Goal: Task Accomplishment & Management: Use online tool/utility

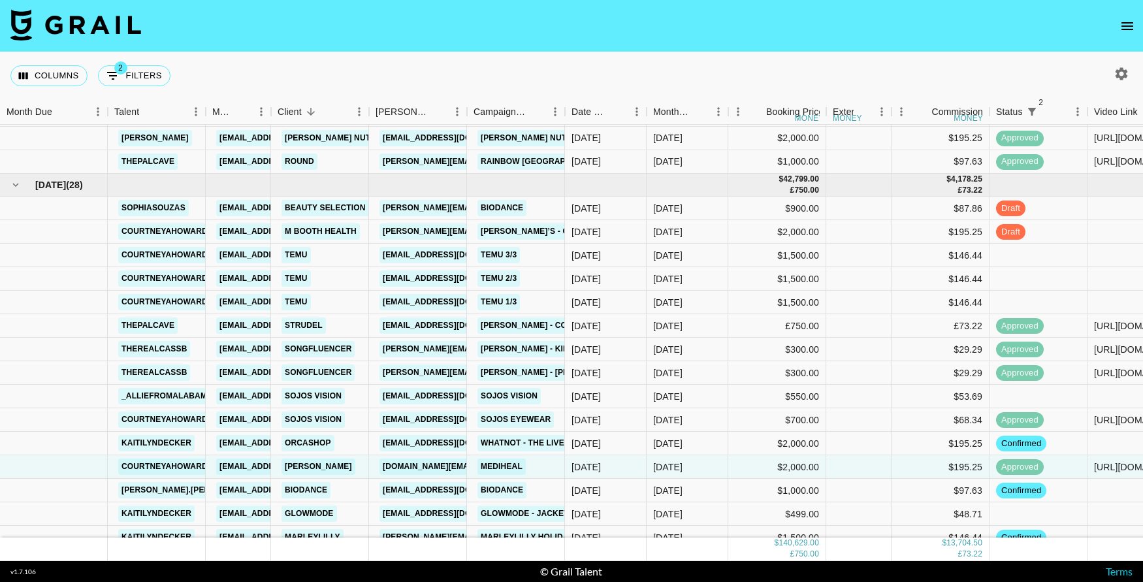
scroll to position [1717, 0]
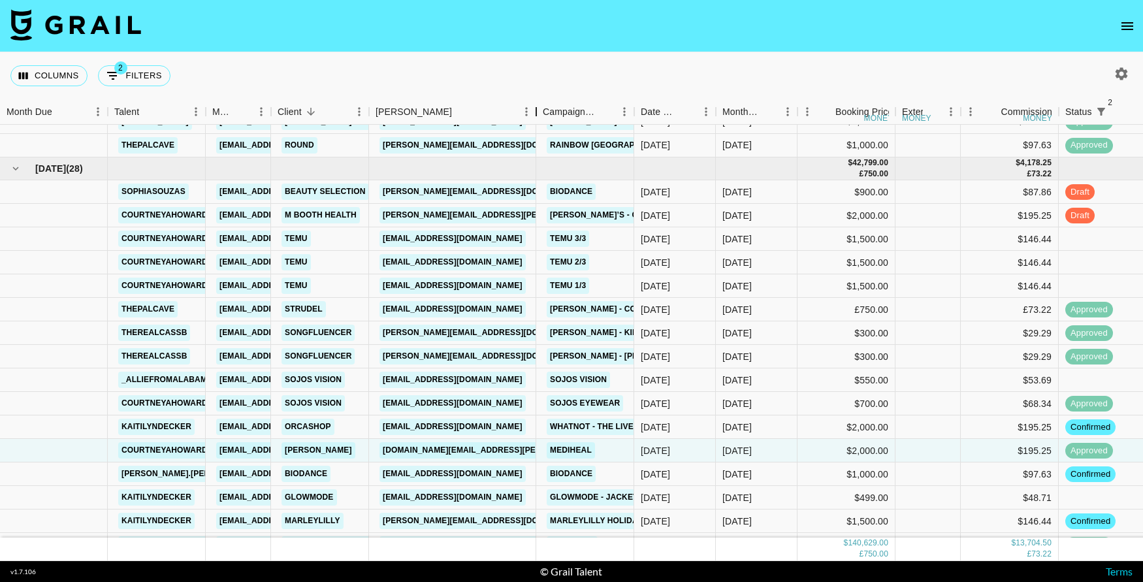
drag, startPoint x: 468, startPoint y: 109, endPoint x: 538, endPoint y: 107, distance: 69.9
click at [538, 108] on div "Booker" at bounding box center [536, 111] width 16 height 25
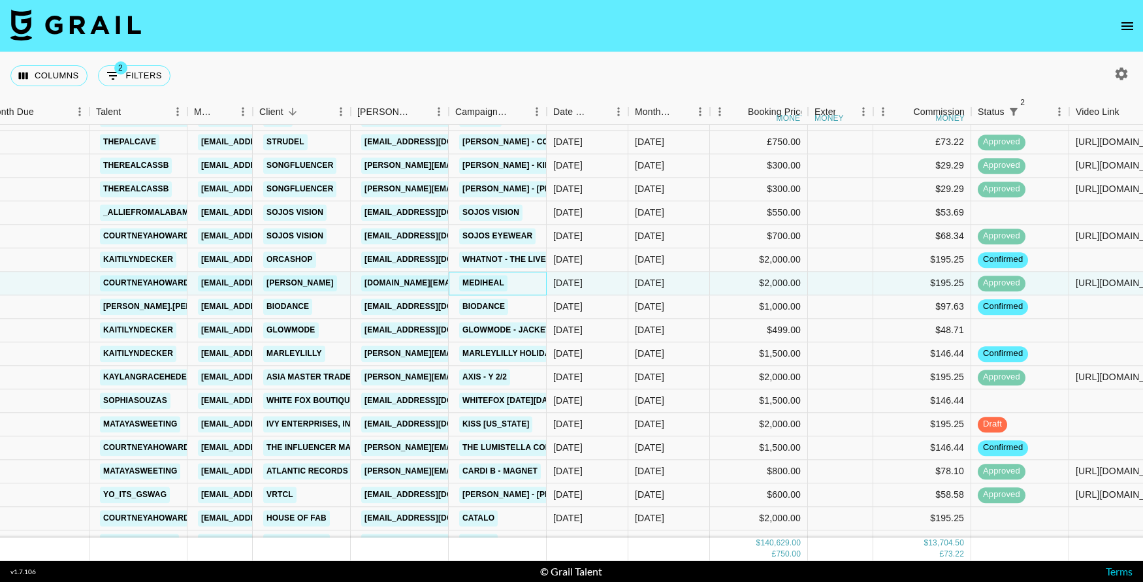
scroll to position [1910, 18]
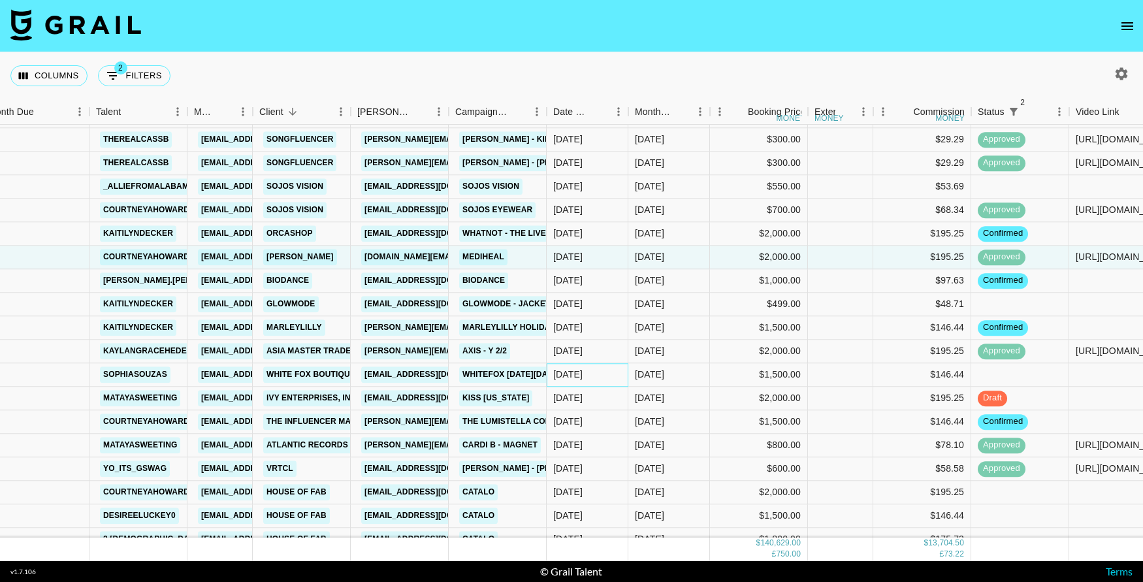
click at [605, 380] on div "[DATE]" at bounding box center [588, 375] width 82 height 24
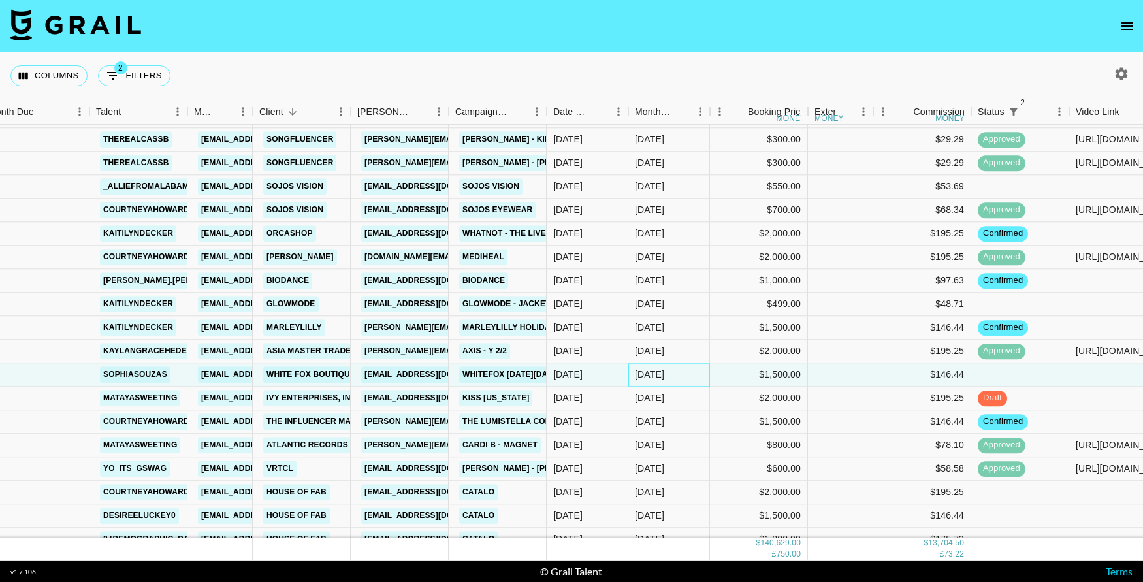
click at [663, 369] on div "[DATE]" at bounding box center [649, 374] width 29 height 13
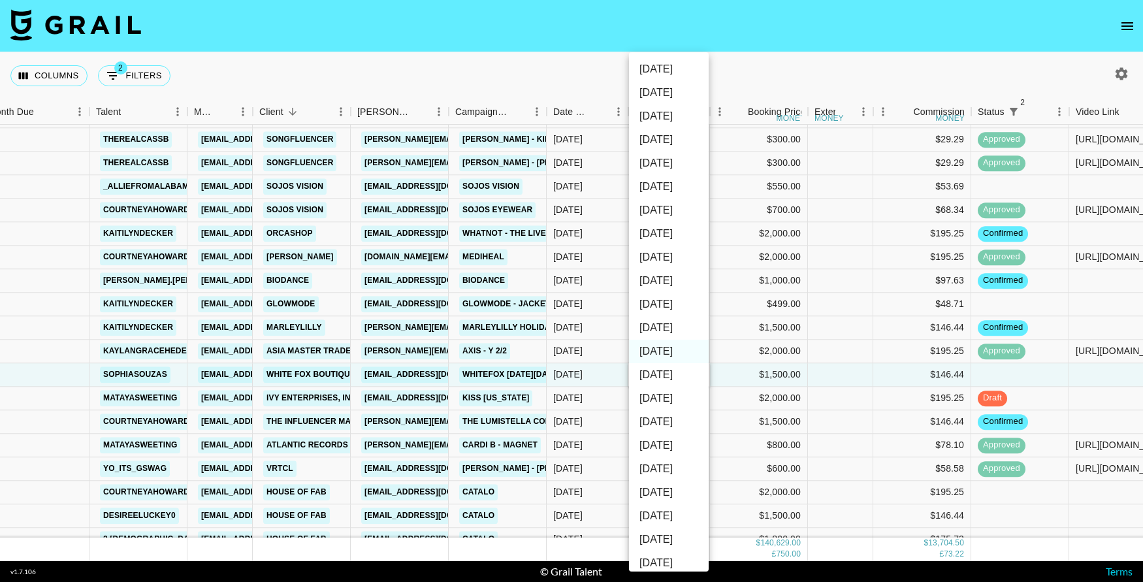
click at [671, 330] on li "[DATE]" at bounding box center [669, 328] width 80 height 24
type input "[DATE]"
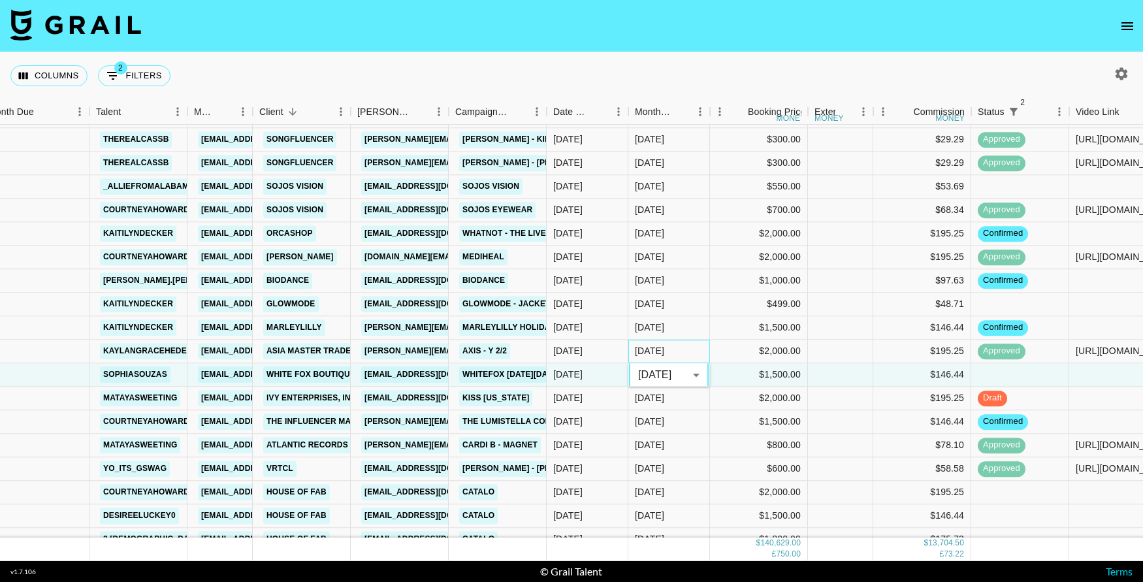
click at [681, 344] on div "[DATE]" at bounding box center [669, 352] width 82 height 24
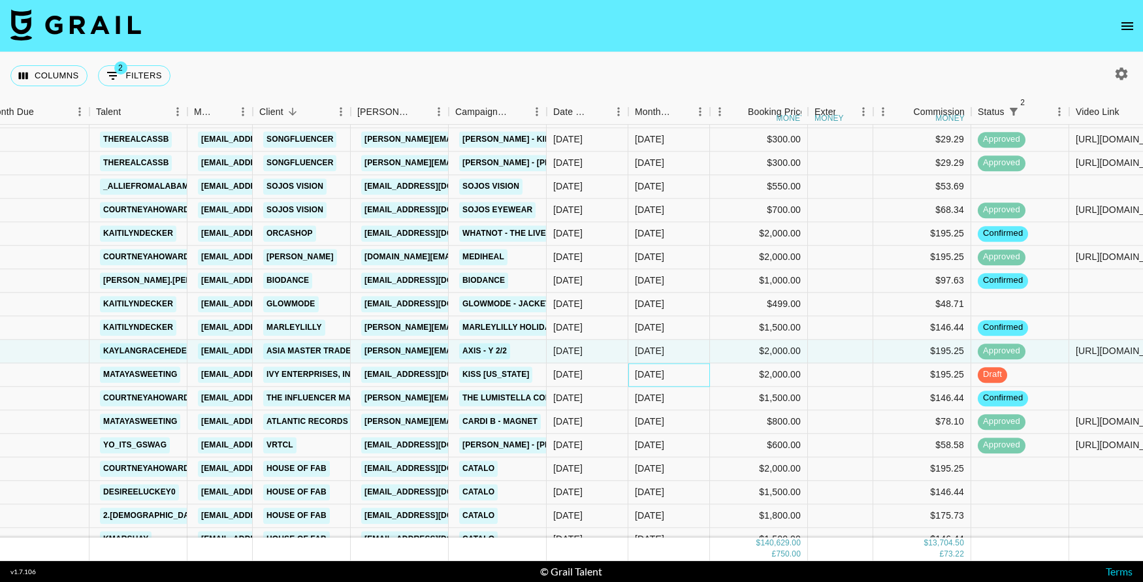
click at [672, 383] on div "[DATE]" at bounding box center [669, 375] width 82 height 24
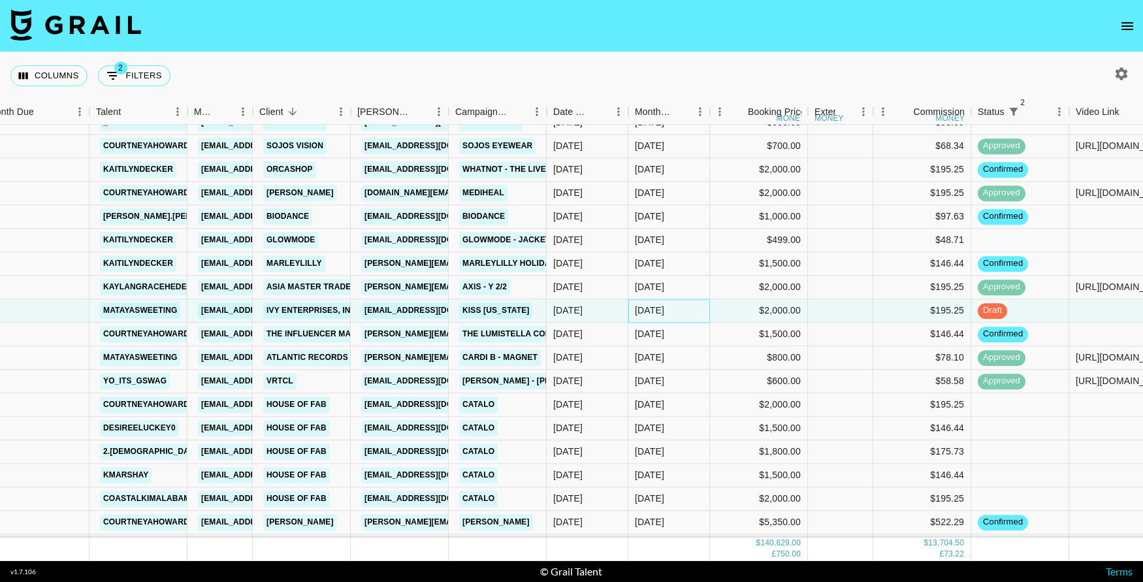
scroll to position [1975, 18]
click at [666, 473] on div "[DATE]" at bounding box center [669, 475] width 82 height 24
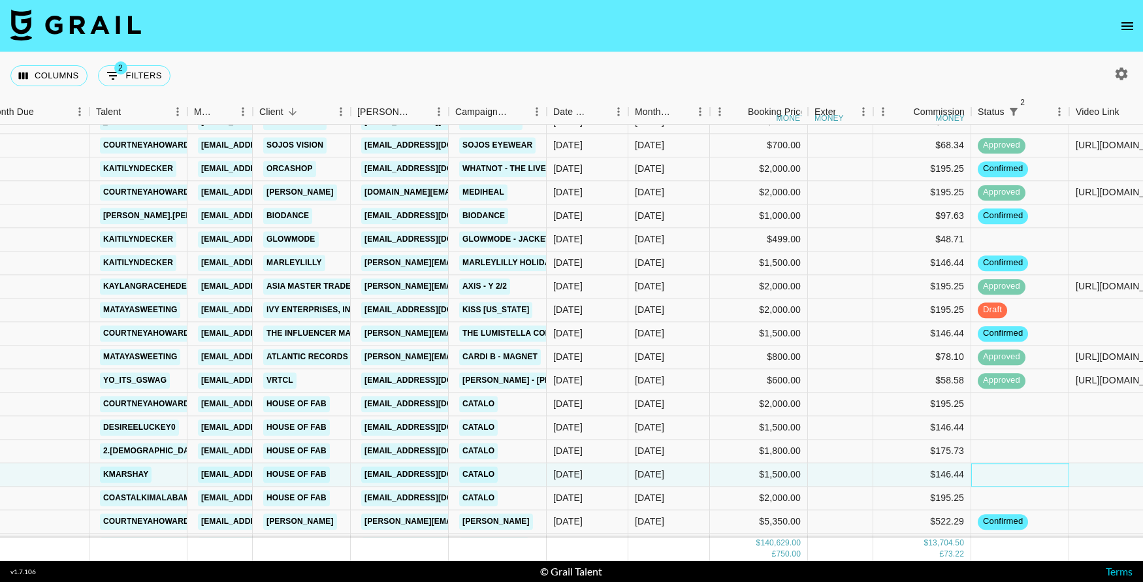
click at [1005, 470] on div at bounding box center [1020, 475] width 98 height 24
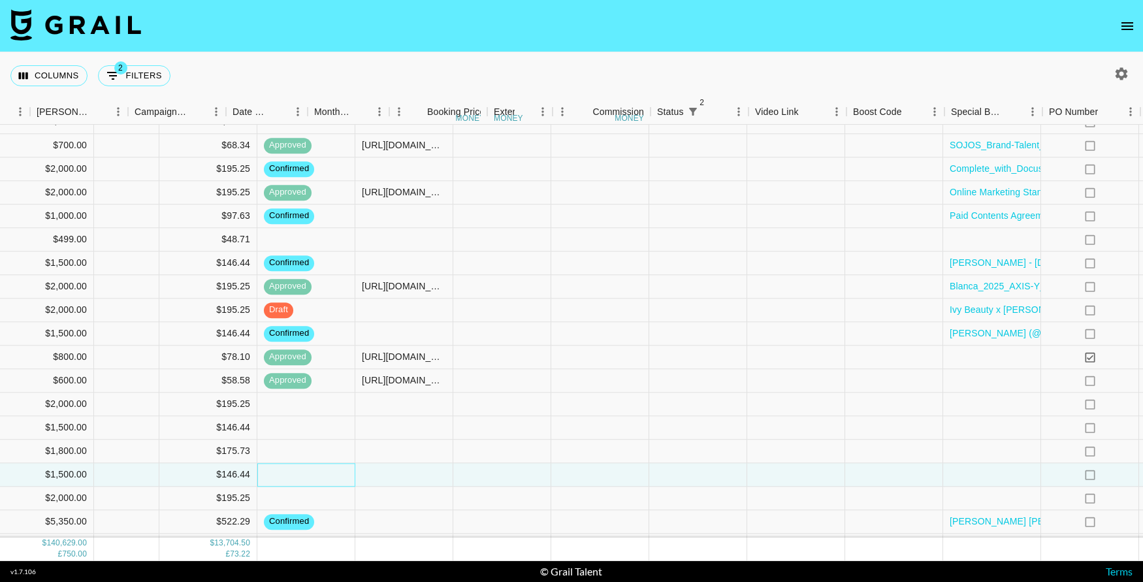
scroll to position [1975, 976]
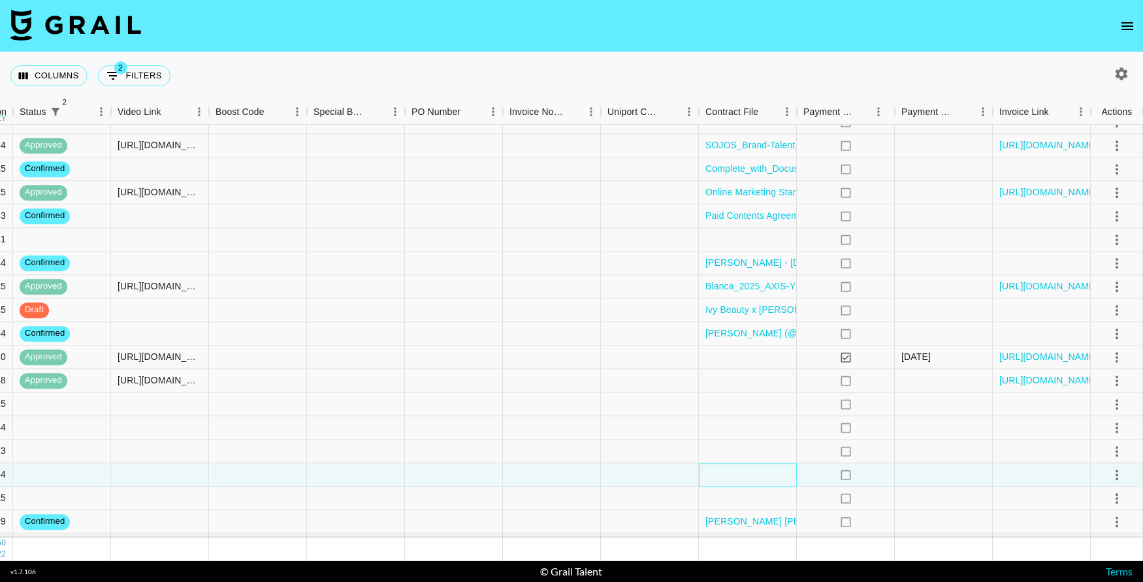
click at [768, 472] on div at bounding box center [748, 475] width 98 height 24
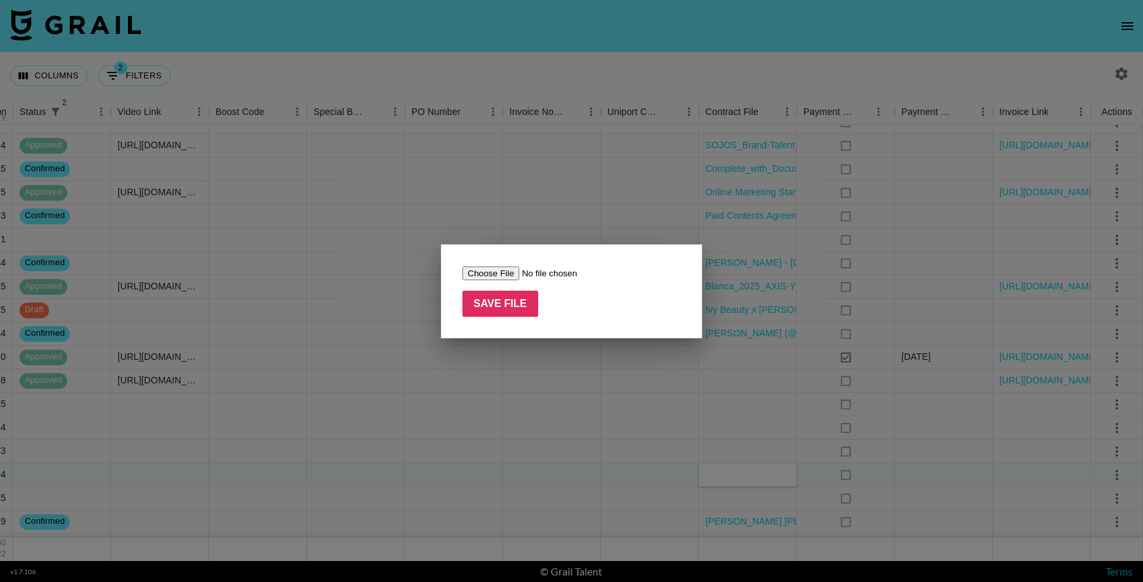
click at [482, 268] on input "file" at bounding box center [544, 273] width 165 height 14
type input "C:\fakepath\[PERSON_NAME] x TNS x Catalo Influencer Agreement - 10_8_25, 3_06 P…"
click at [500, 306] on input "Save File" at bounding box center [500, 304] width 76 height 26
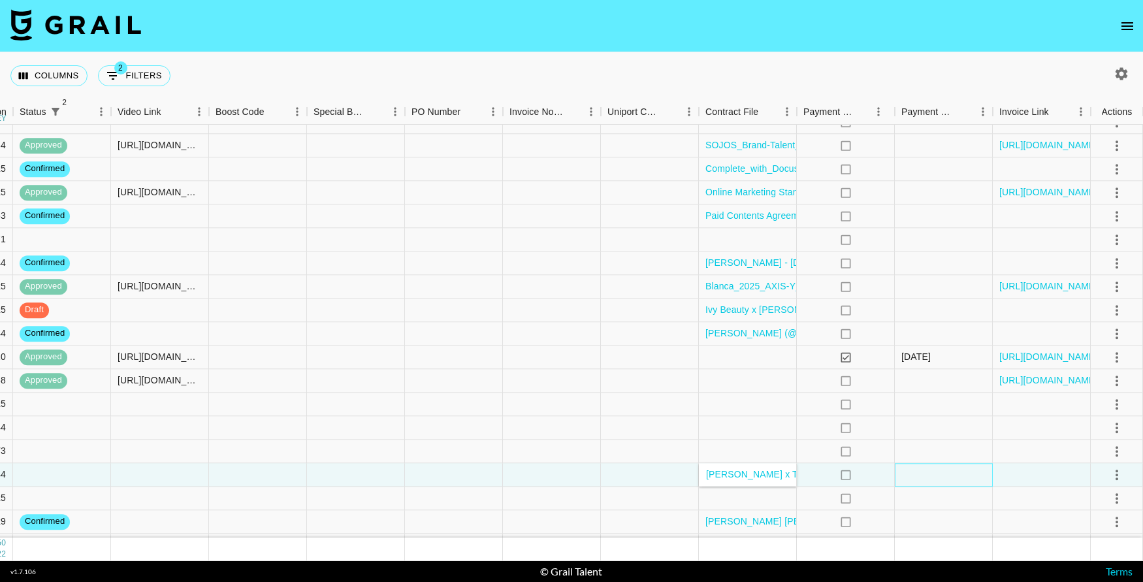
click at [976, 472] on div at bounding box center [944, 475] width 98 height 24
click at [1131, 460] on div at bounding box center [1117, 451] width 52 height 24
click at [1117, 475] on icon "select merge strategy" at bounding box center [1117, 475] width 16 height 16
click at [1109, 357] on li "Confirm" at bounding box center [1100, 353] width 85 height 24
click at [412, 453] on div at bounding box center [454, 451] width 98 height 24
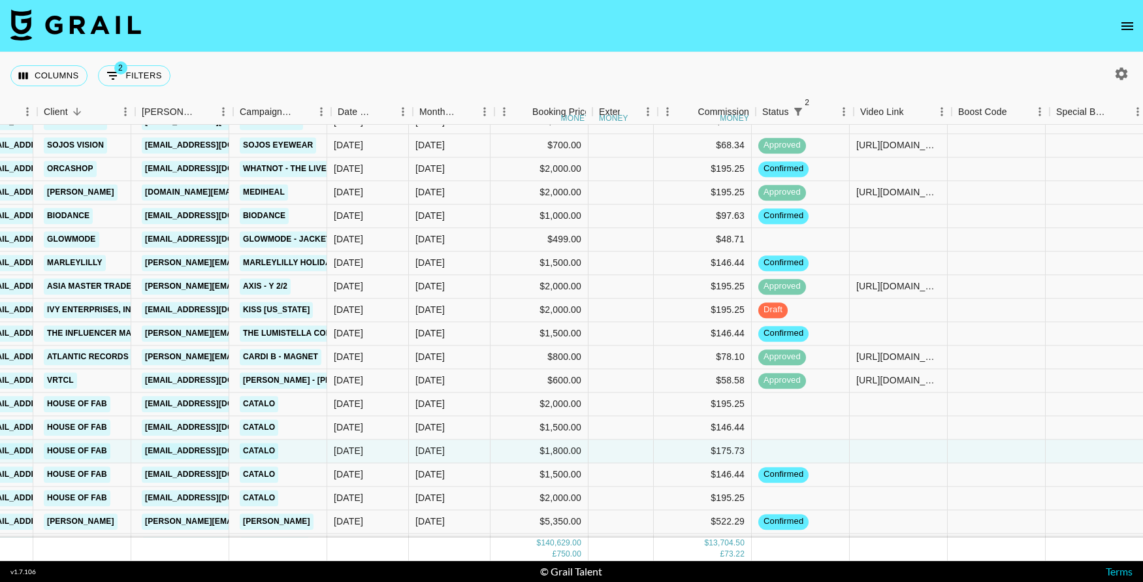
scroll to position [1975, 231]
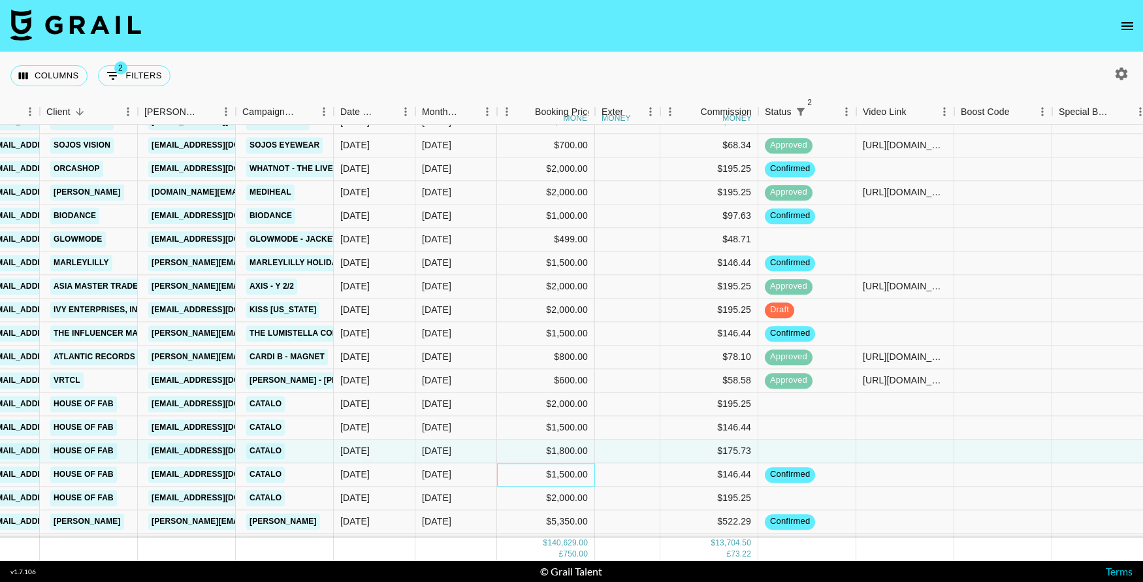
click at [519, 484] on div "$1,500.00" at bounding box center [546, 475] width 98 height 24
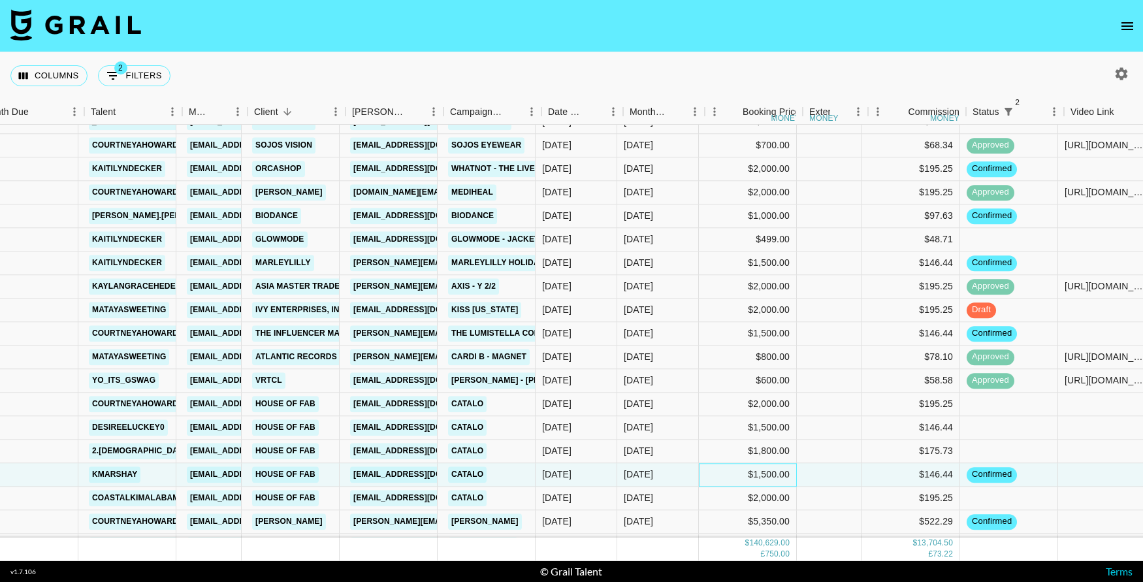
scroll to position [1975, 20]
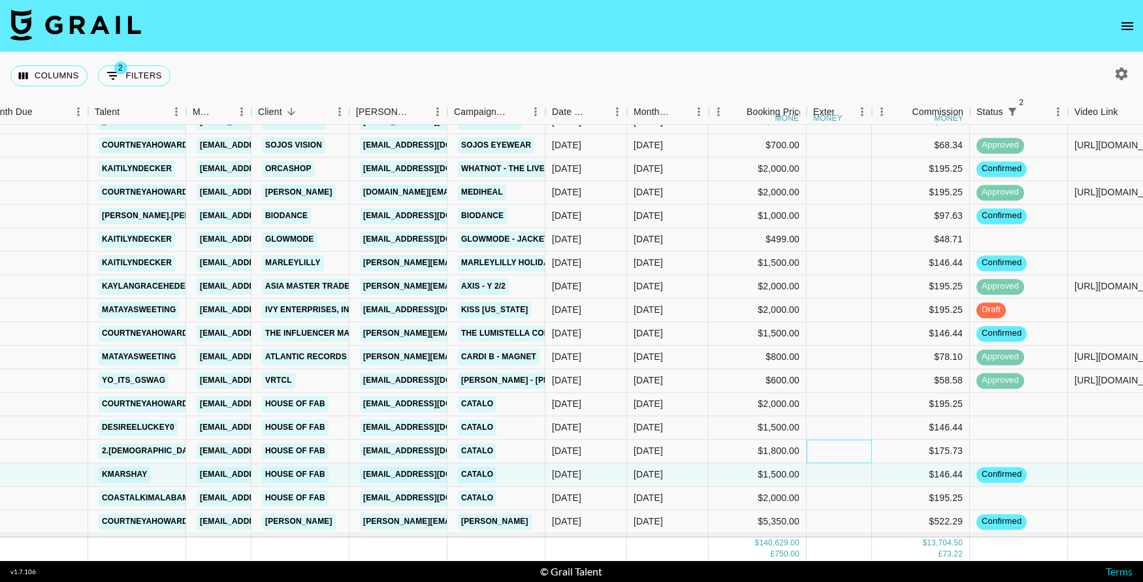
click at [823, 451] on div at bounding box center [838, 451] width 65 height 24
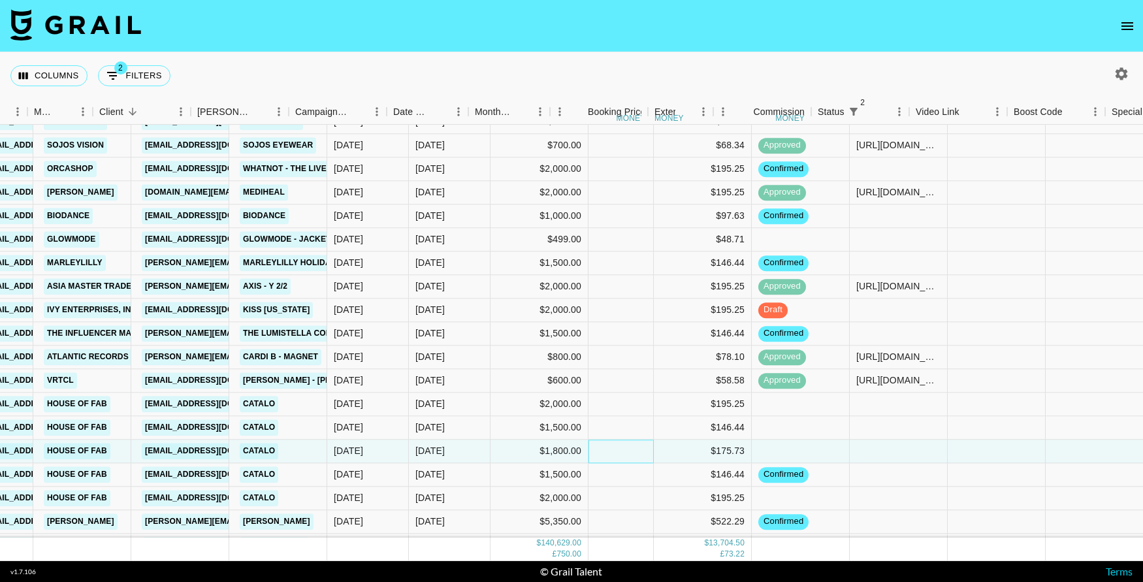
scroll to position [1975, 240]
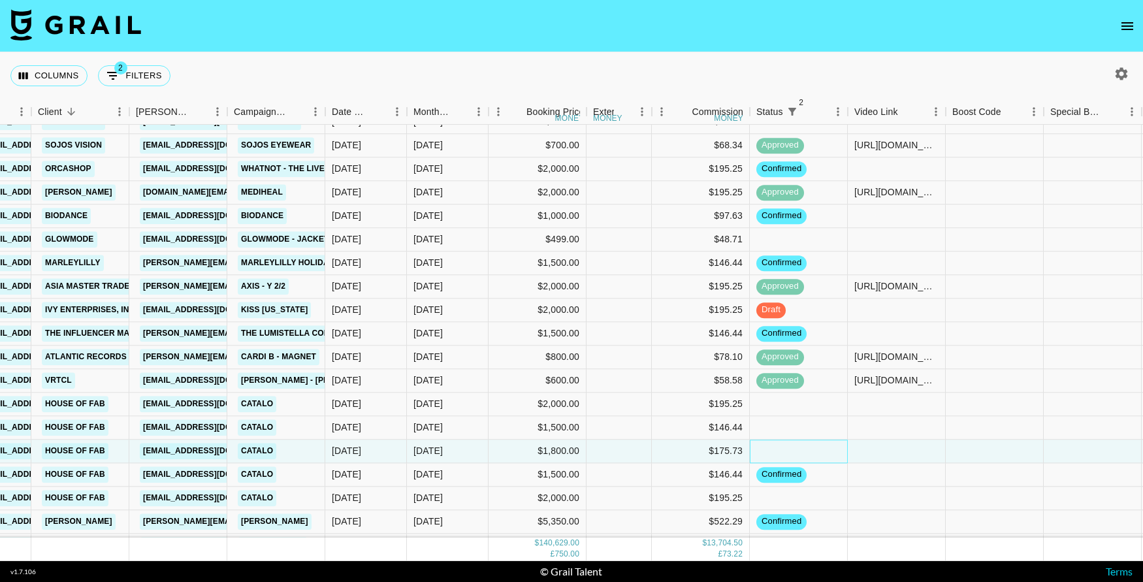
click at [801, 453] on div at bounding box center [799, 451] width 98 height 24
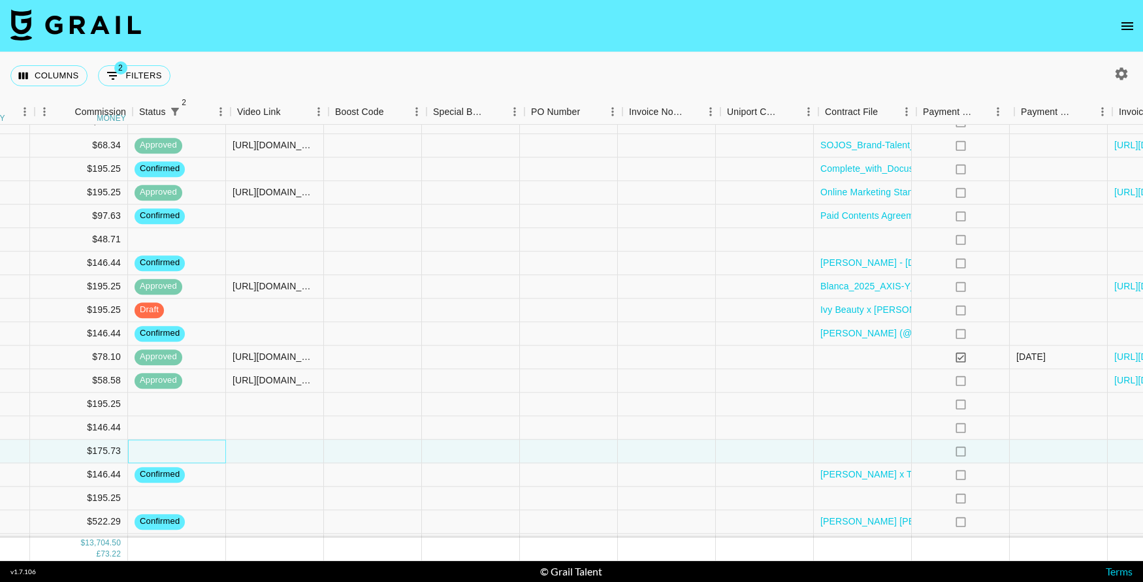
scroll to position [1975, 882]
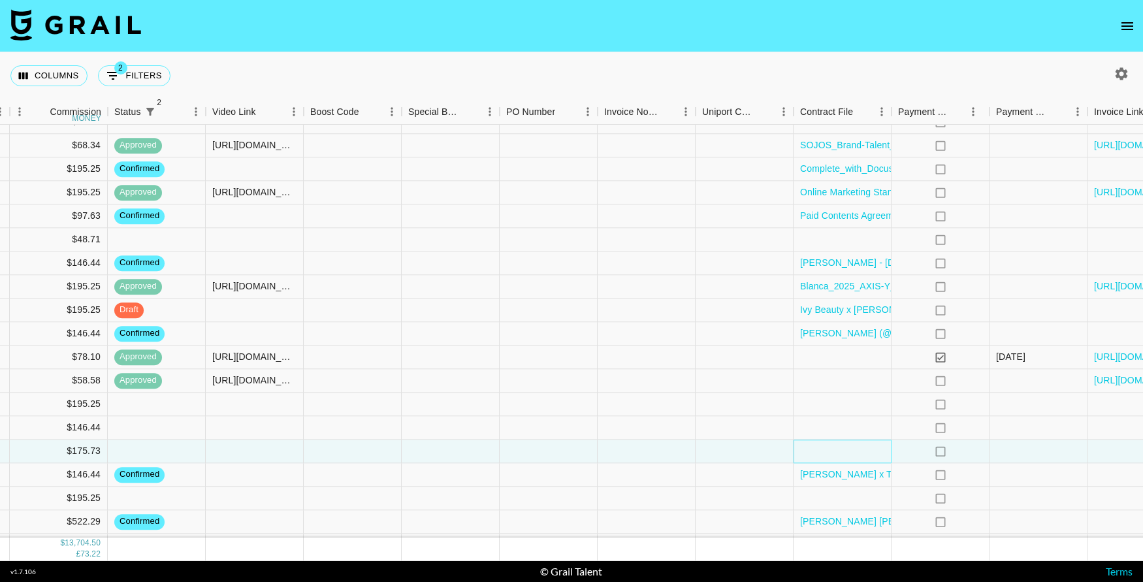
click at [852, 451] on div at bounding box center [842, 451] width 98 height 24
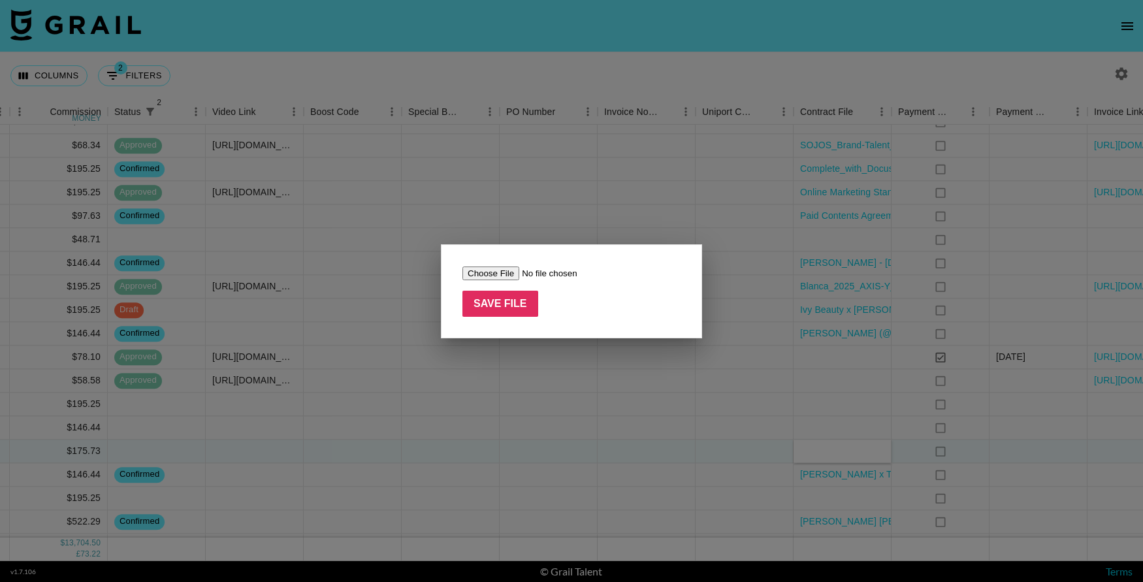
click at [491, 272] on input "file" at bounding box center [544, 273] width 165 height 14
type input "C:\fakepath\[PERSON_NAME] x TNS x Catalo Influencer Agreement - 10_8_25, 3_03 P…"
click at [510, 307] on input "Save File" at bounding box center [500, 304] width 76 height 26
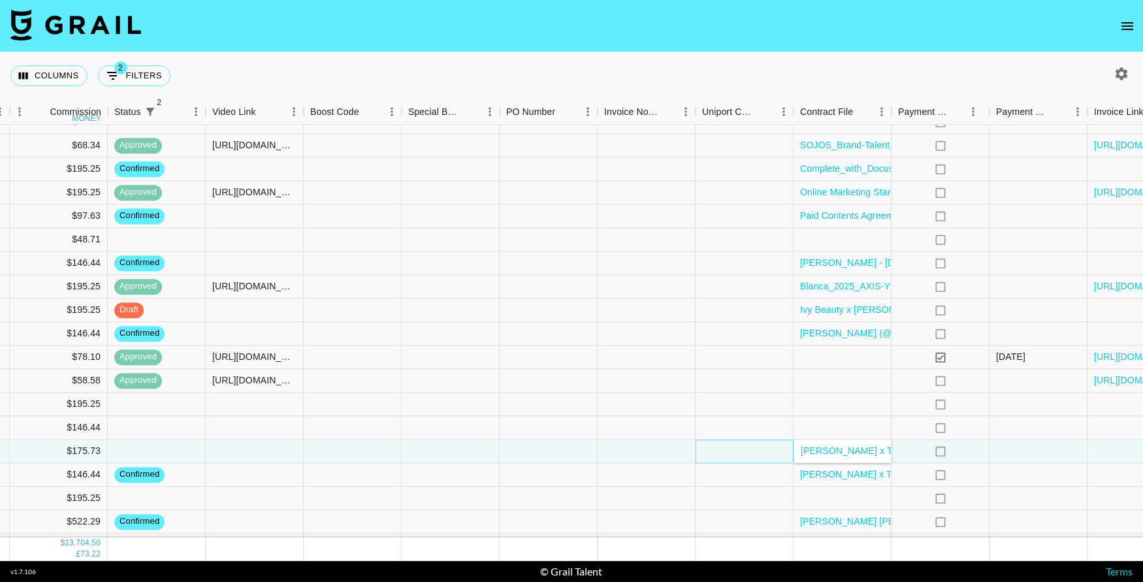
click at [760, 447] on div at bounding box center [744, 451] width 98 height 24
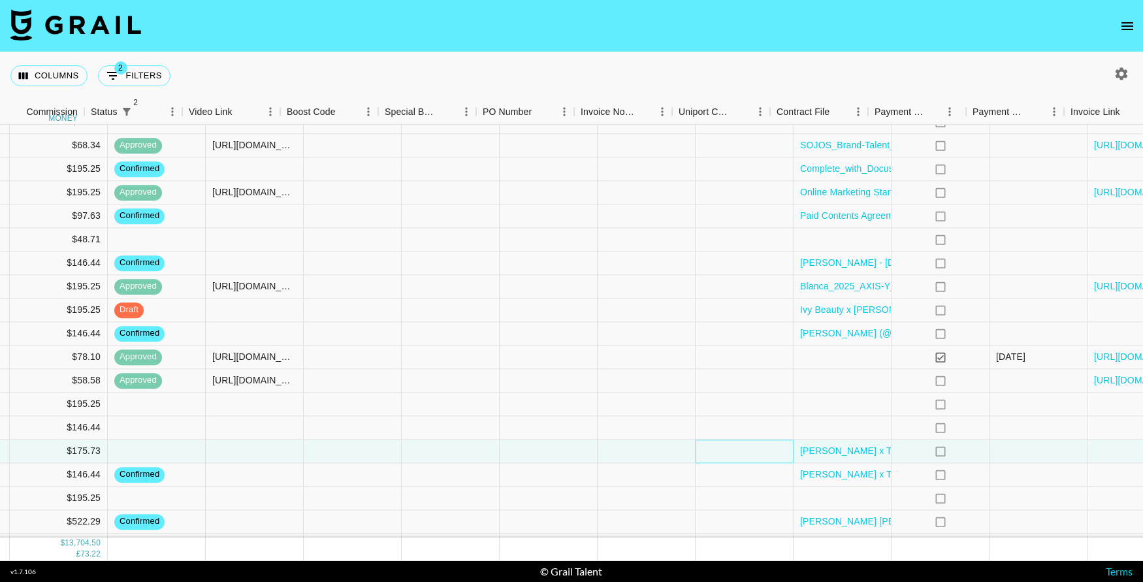
scroll to position [1975, 976]
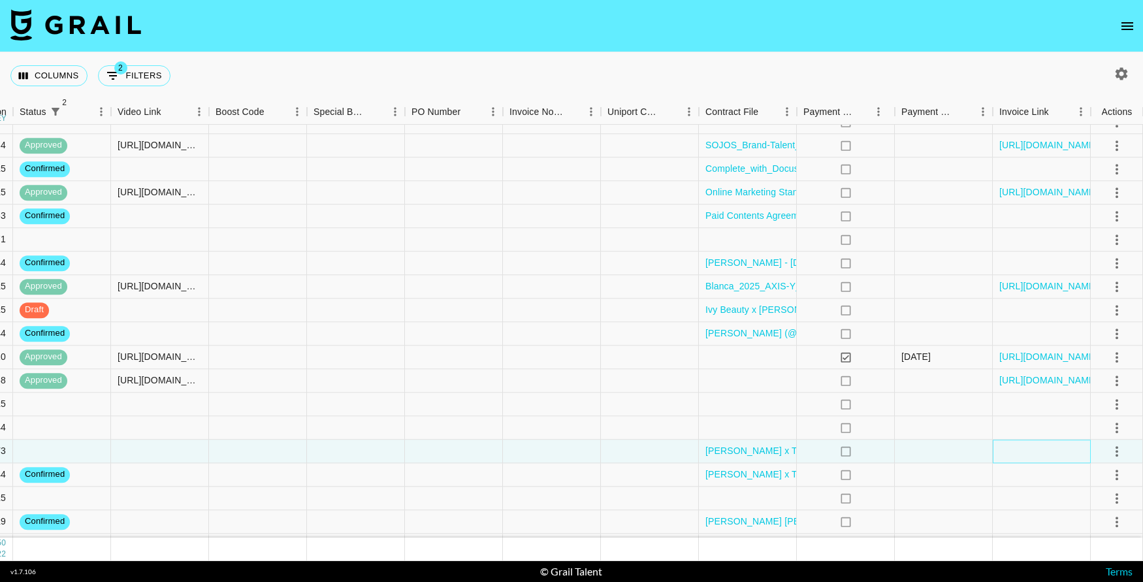
click at [1034, 453] on div at bounding box center [1042, 451] width 98 height 24
click at [1115, 453] on icon "select merge strategy" at bounding box center [1117, 451] width 16 height 16
click at [1079, 330] on li "Confirm" at bounding box center [1100, 329] width 85 height 24
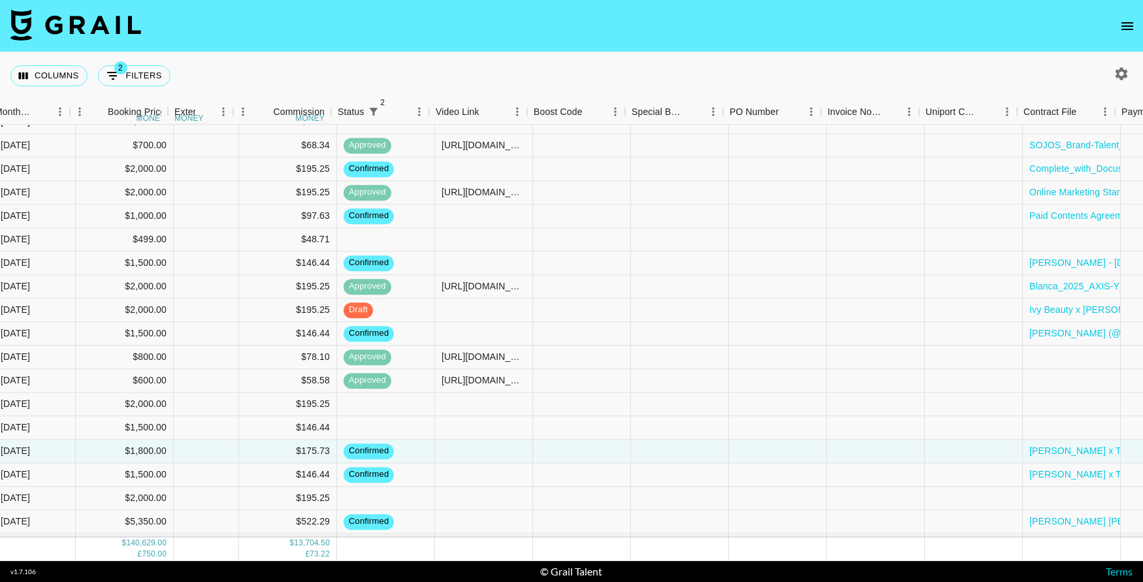
scroll to position [1975, 650]
click at [378, 432] on div at bounding box center [388, 428] width 98 height 24
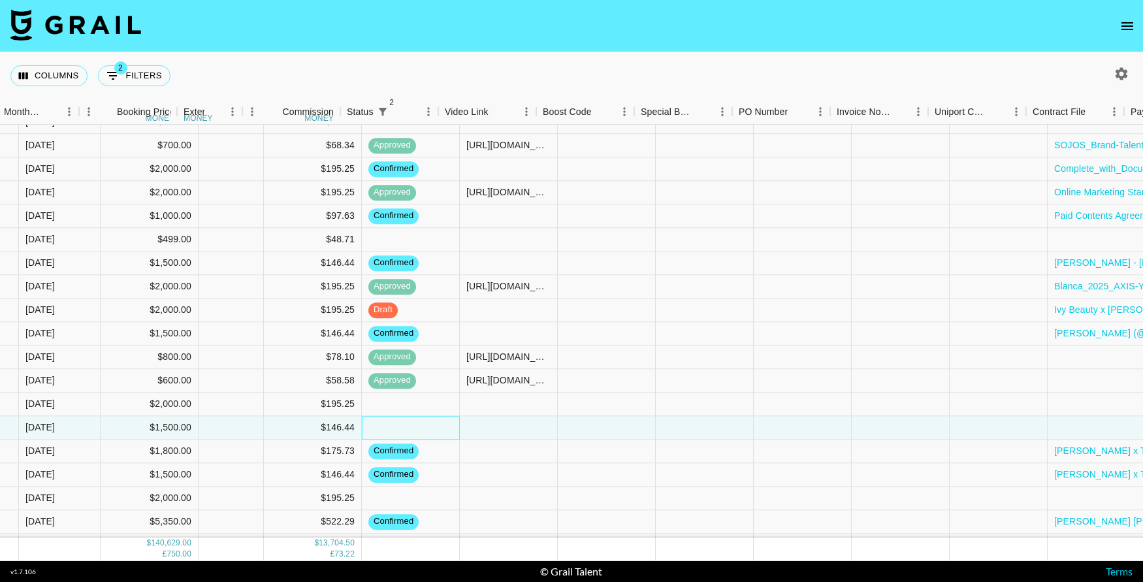
scroll to position [1975, 709]
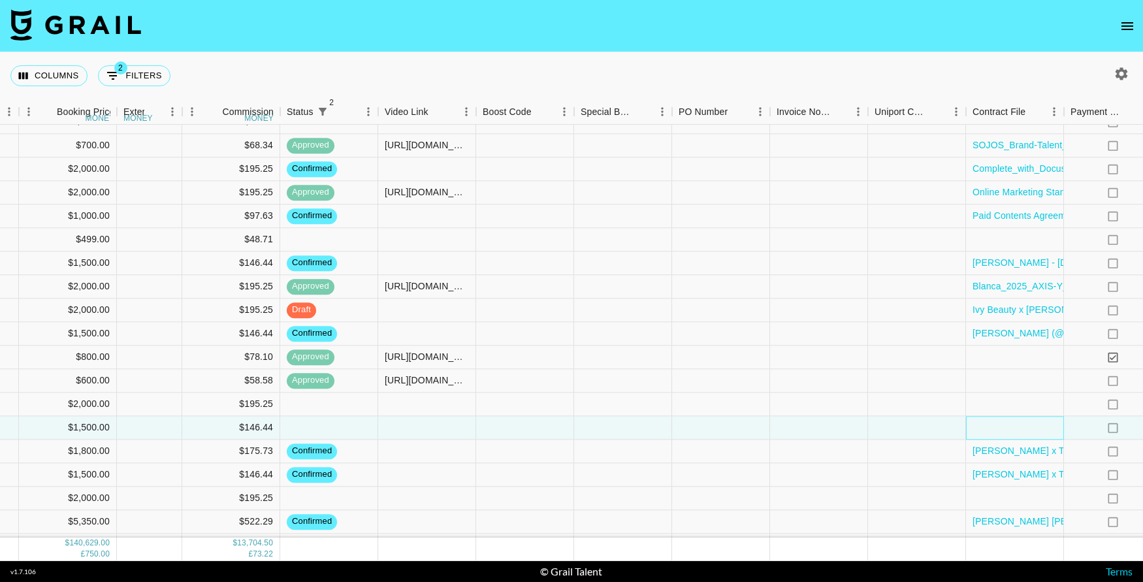
click at [1009, 428] on div at bounding box center [1015, 428] width 98 height 24
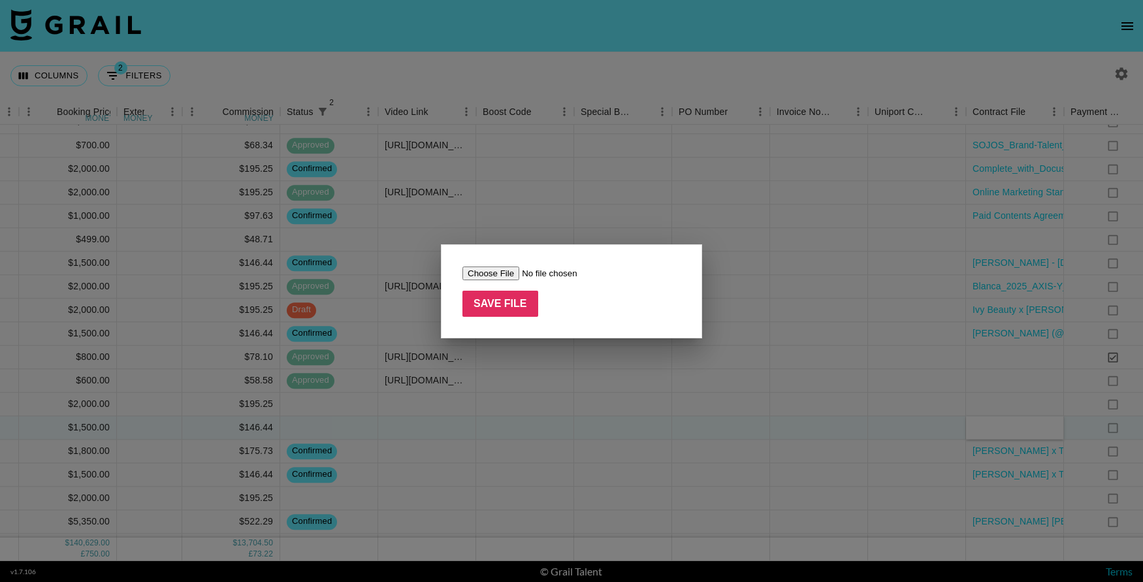
click at [505, 275] on input "file" at bounding box center [544, 273] width 165 height 14
type input "C:\fakepath\[PERSON_NAME] x TNS x Catalo Influencer Agreement - 10_8_25, 3_07 P…"
click at [498, 302] on input "Save File" at bounding box center [500, 304] width 76 height 26
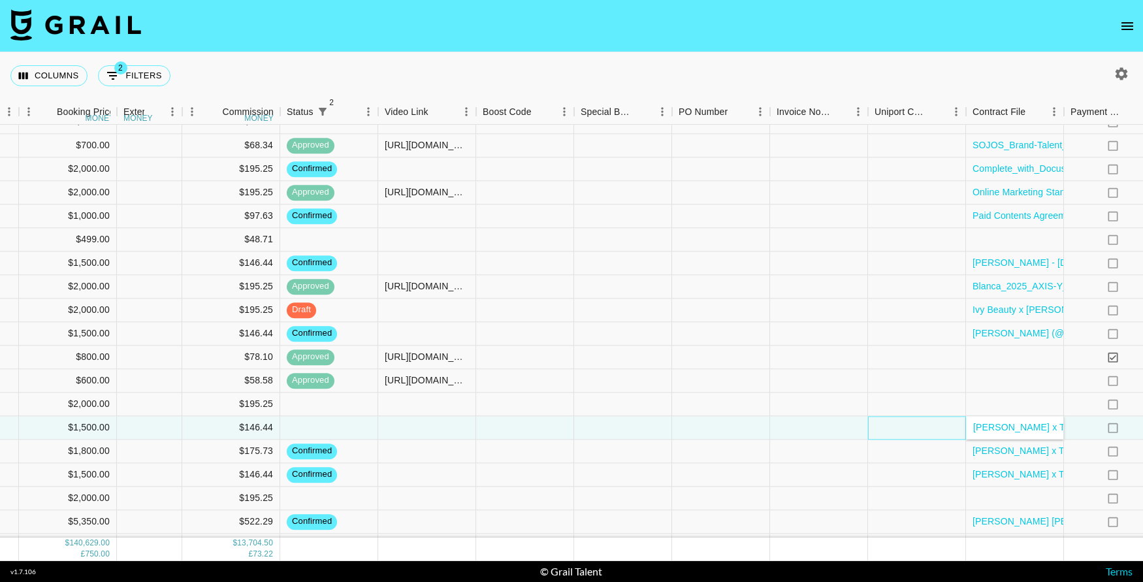
click at [872, 419] on div at bounding box center [917, 428] width 98 height 24
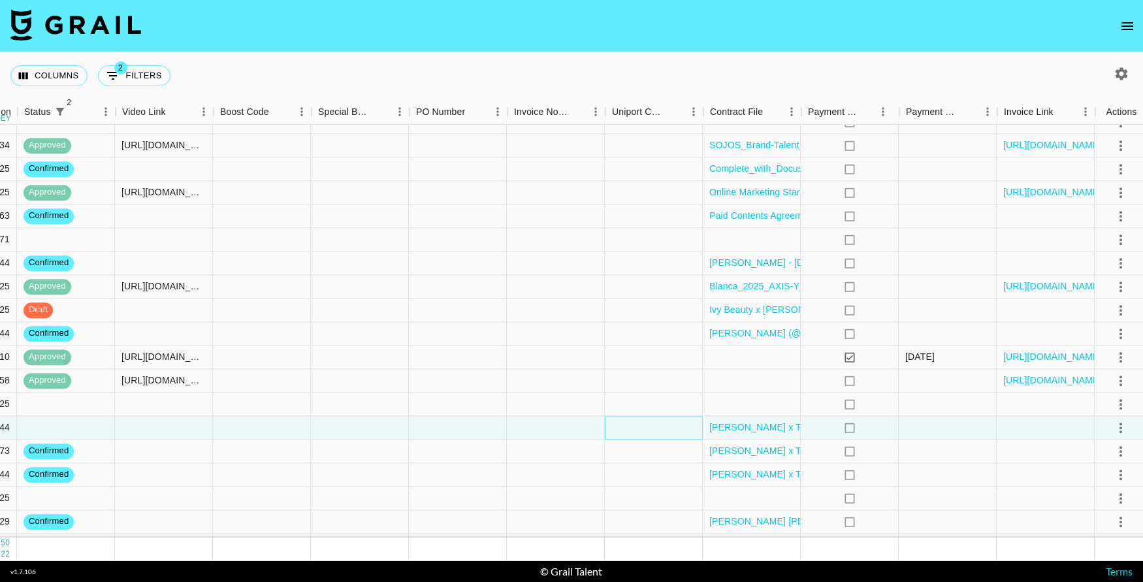
scroll to position [1975, 976]
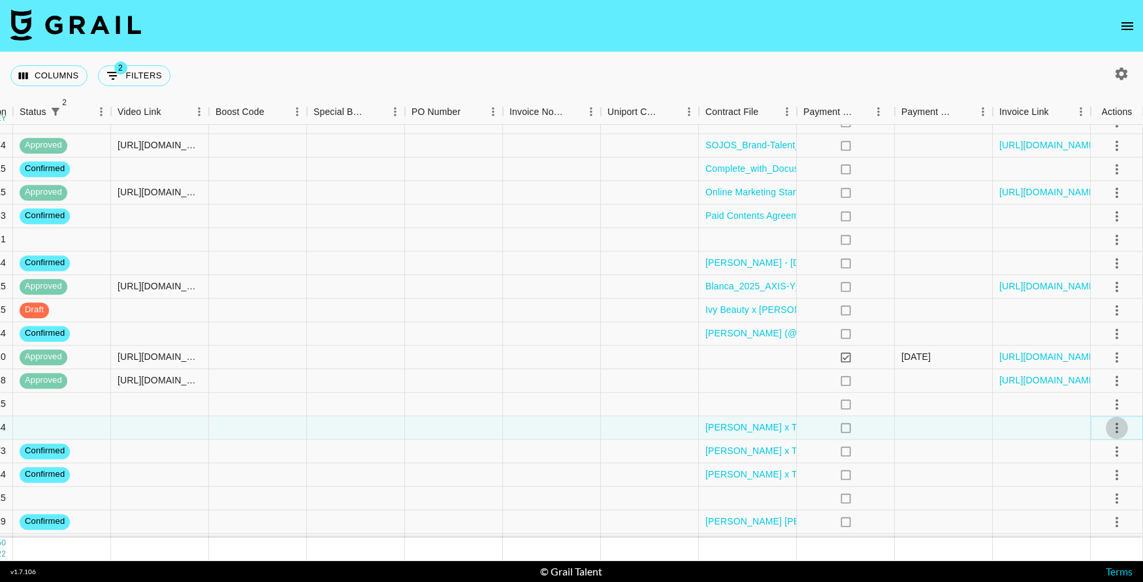
click at [1113, 426] on icon "select merge strategy" at bounding box center [1117, 428] width 16 height 16
click at [1094, 464] on li "Confirm" at bounding box center [1100, 456] width 85 height 24
click at [998, 417] on div at bounding box center [1042, 428] width 98 height 24
click at [989, 398] on div at bounding box center [944, 404] width 98 height 24
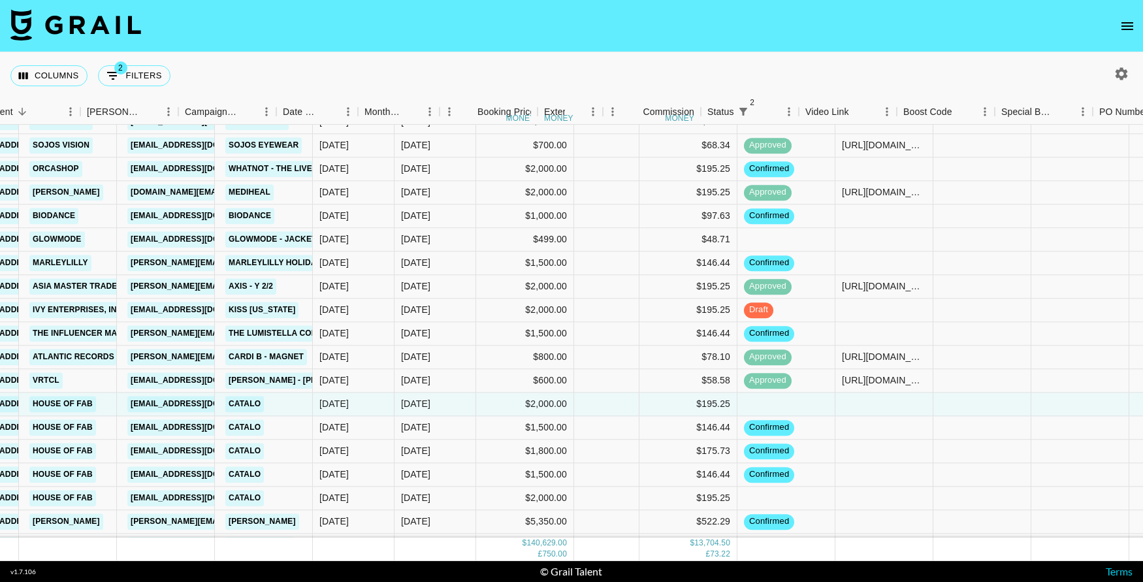
scroll to position [1975, 0]
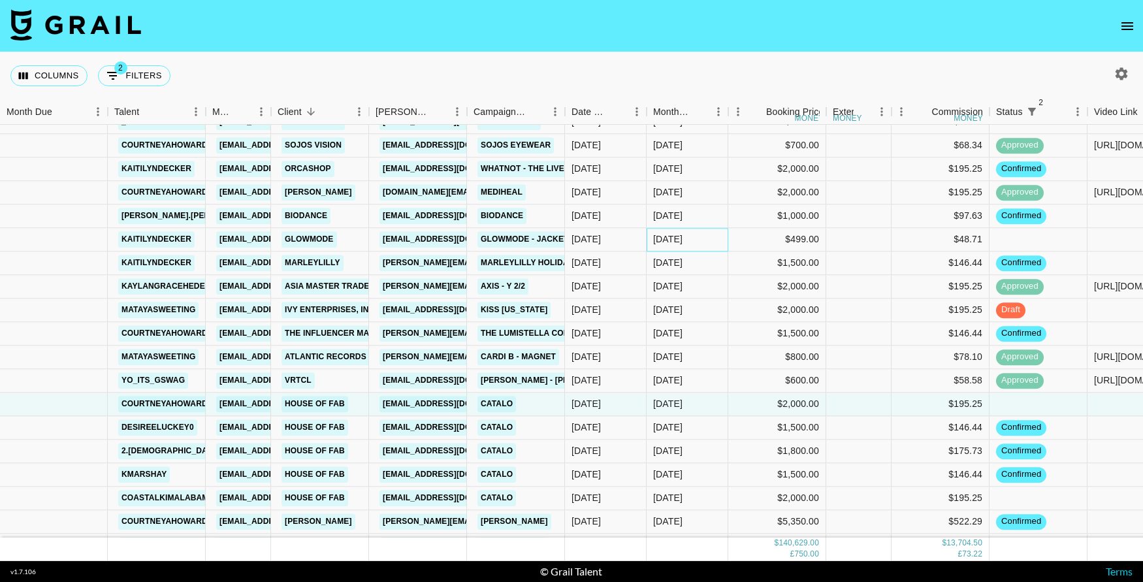
click at [714, 250] on div "[DATE]" at bounding box center [687, 240] width 82 height 24
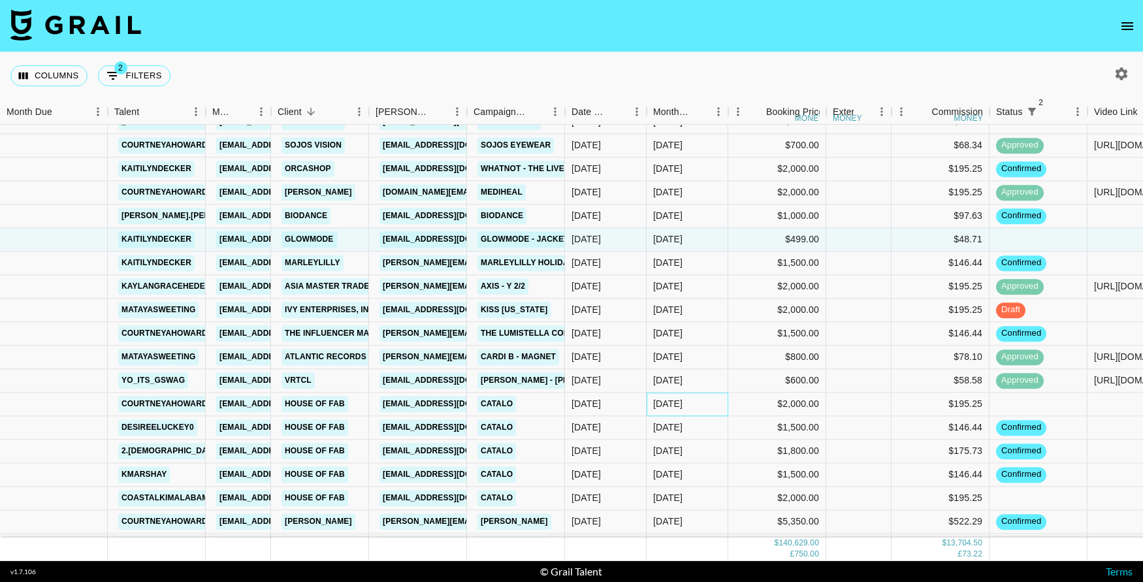
click at [708, 411] on div "[DATE]" at bounding box center [687, 404] width 82 height 24
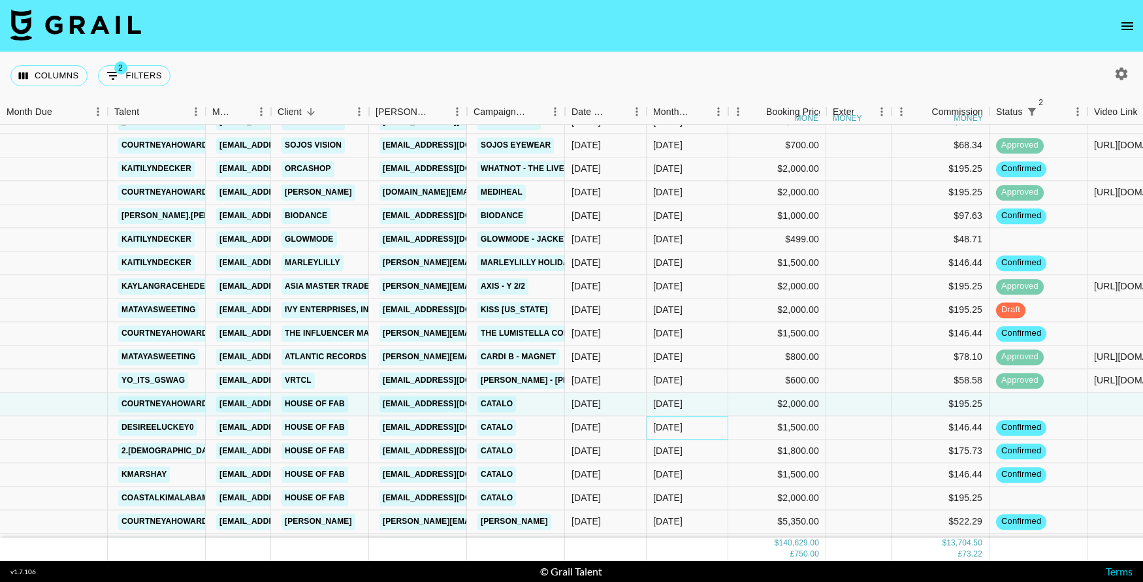
click at [708, 428] on div "[DATE]" at bounding box center [687, 428] width 82 height 24
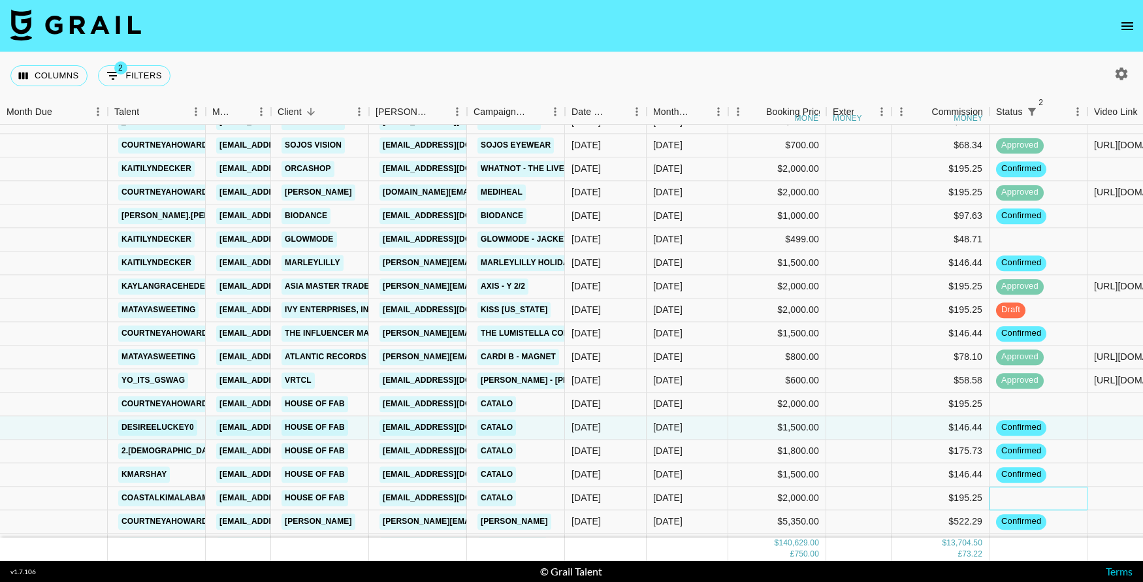
click at [1043, 498] on div at bounding box center [1038, 498] width 98 height 24
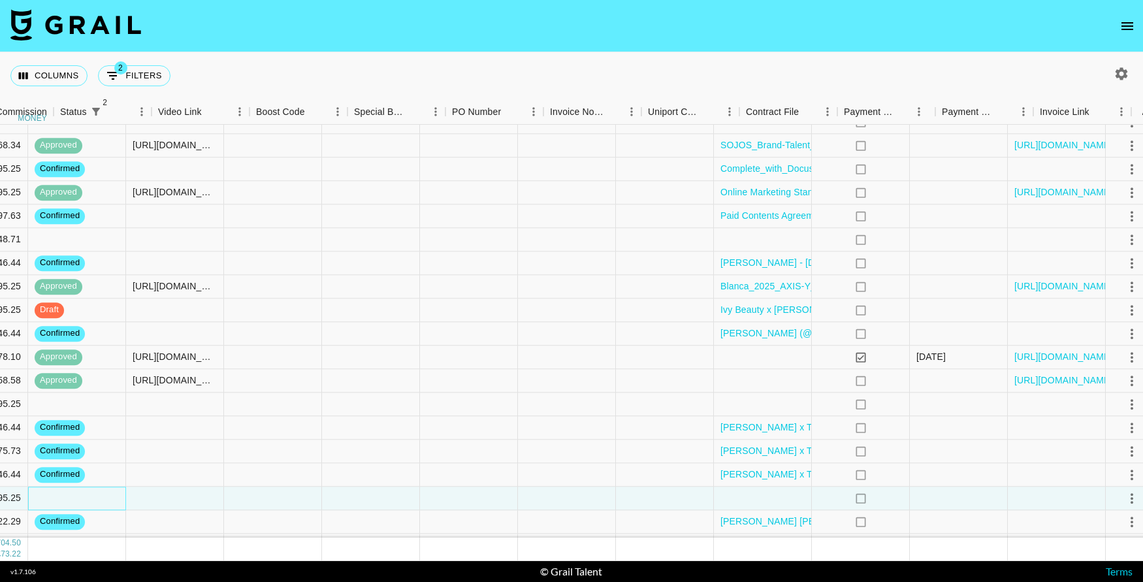
scroll to position [1975, 975]
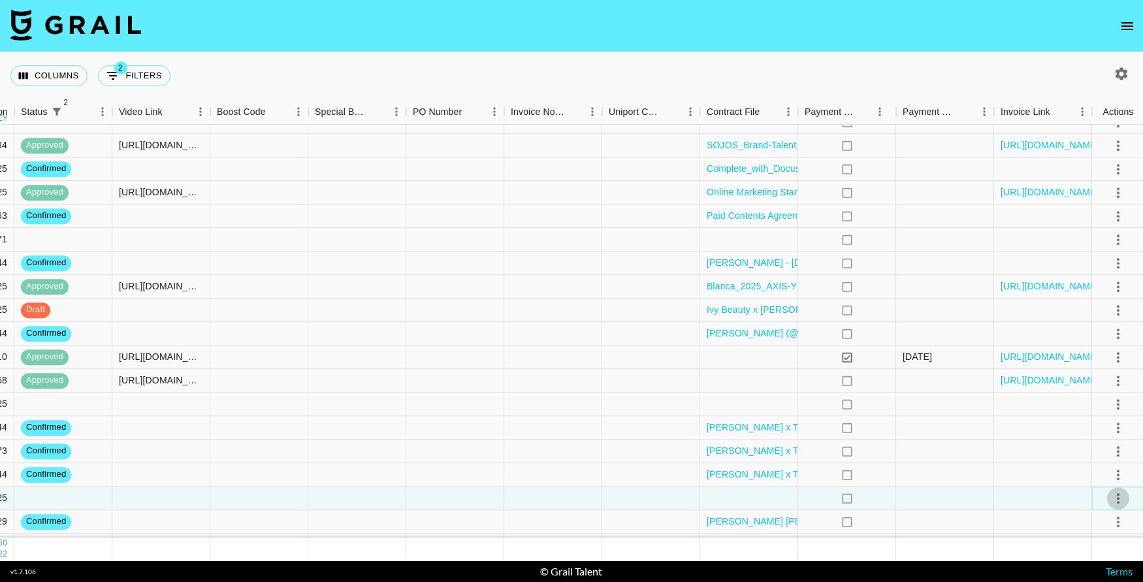
click at [1113, 497] on icon "select merge strategy" at bounding box center [1118, 498] width 16 height 16
click at [757, 495] on div at bounding box center [749, 498] width 98 height 24
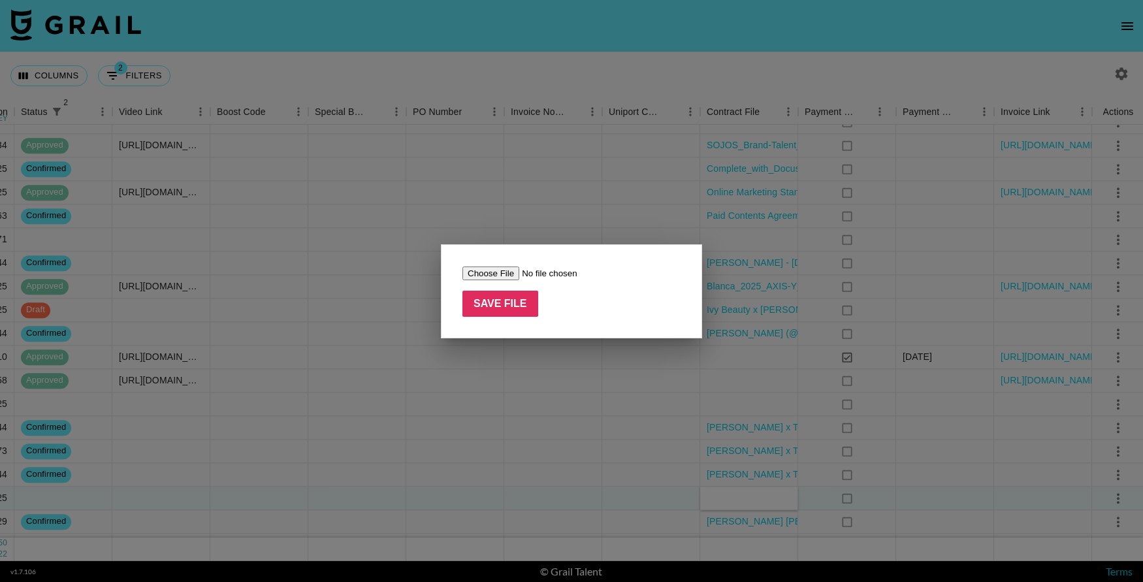
click at [485, 267] on input "file" at bounding box center [544, 273] width 165 height 14
type input "C:\fakepath\[PERSON_NAME] x TNS x Catalo Influencer Agreement - 10_8_25, 3_05 P…"
click at [512, 307] on input "Save File" at bounding box center [500, 304] width 76 height 26
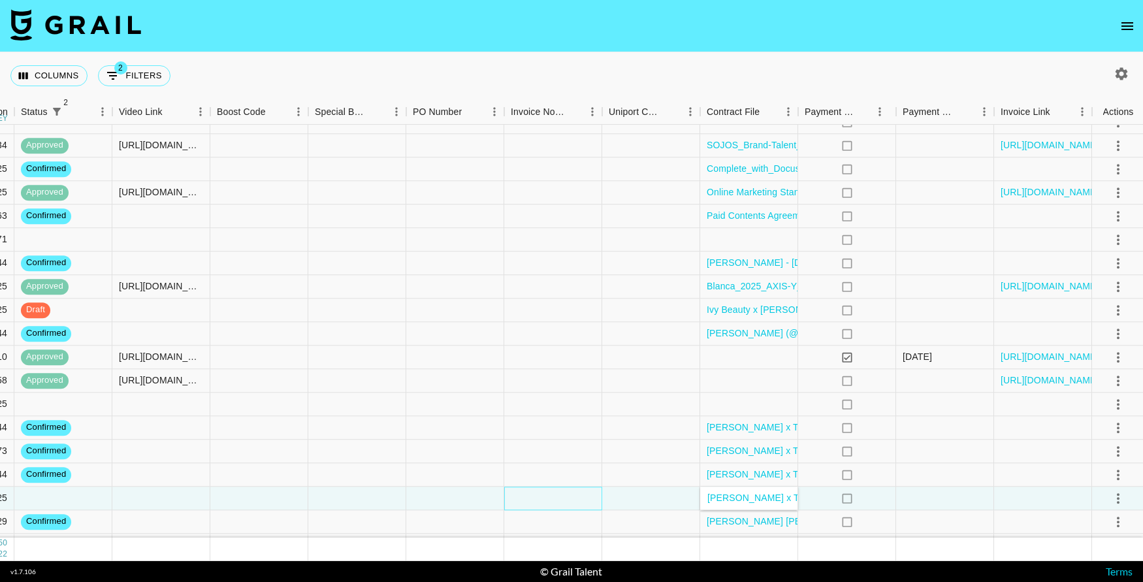
click at [538, 492] on div at bounding box center [553, 498] width 98 height 24
click at [1119, 494] on icon "select merge strategy" at bounding box center [1118, 498] width 16 height 16
click at [1094, 375] on li "Confirm" at bounding box center [1100, 376] width 85 height 24
click at [906, 497] on div at bounding box center [945, 498] width 98 height 24
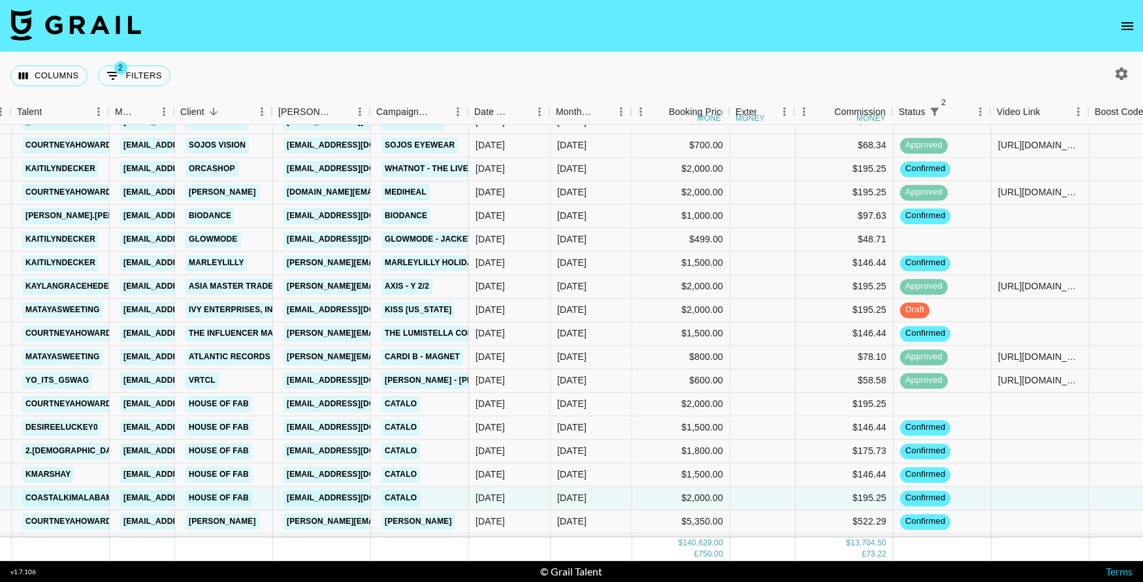
scroll to position [1975, 91]
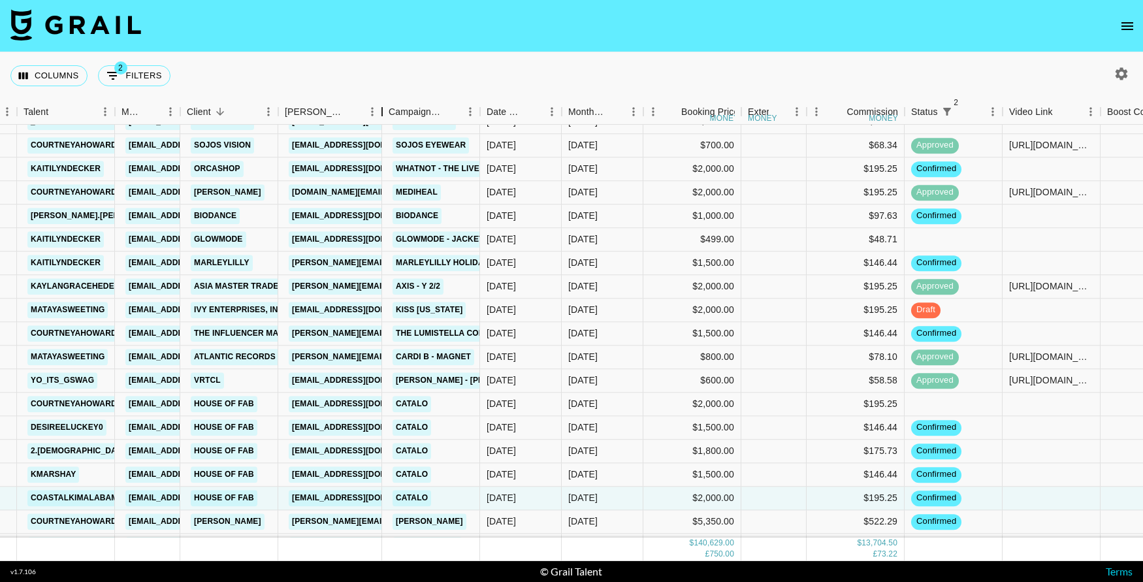
drag, startPoint x: 375, startPoint y: 110, endPoint x: 381, endPoint y: 88, distance: 22.3
click at [381, 89] on div "Columns 2 Filters + Booking Month Due Talent Manager Client [PERSON_NAME] Campa…" at bounding box center [571, 306] width 1143 height 509
click at [921, 407] on div at bounding box center [953, 404] width 98 height 24
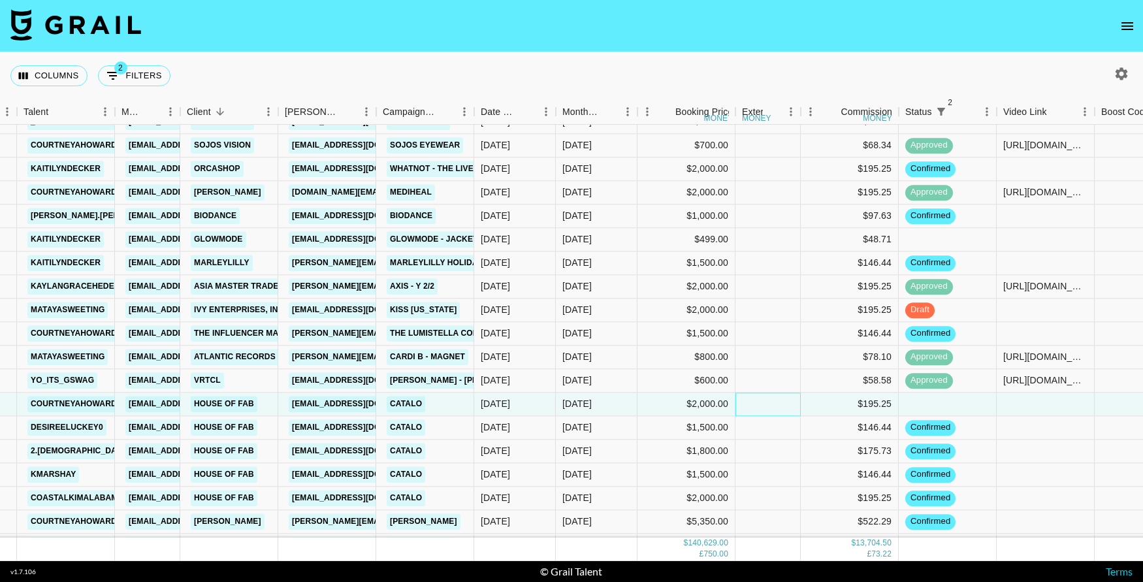
click at [779, 404] on div at bounding box center [767, 404] width 65 height 24
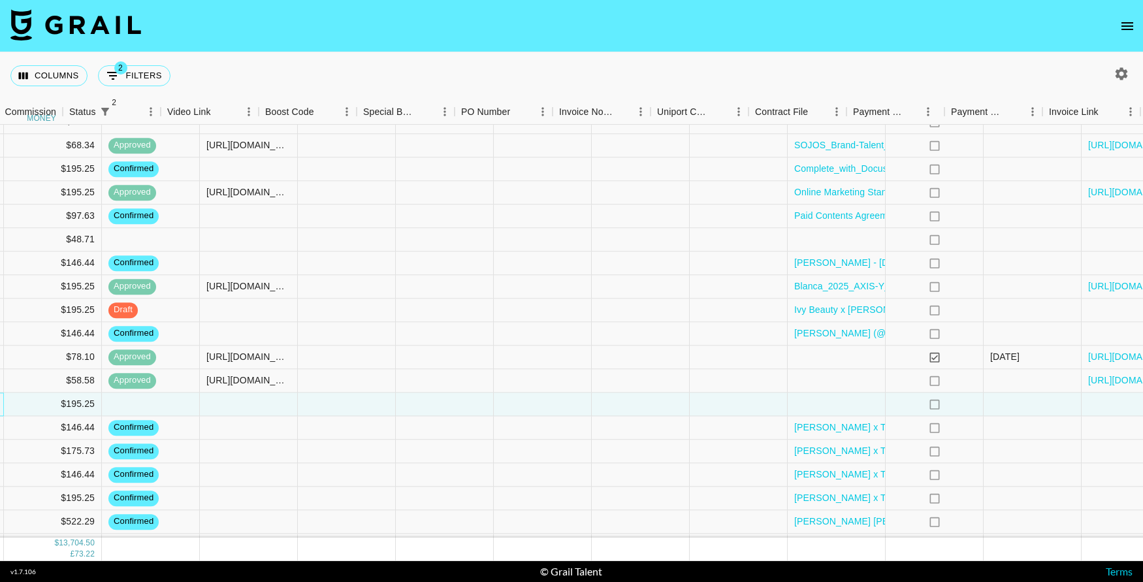
scroll to position [1975, 927]
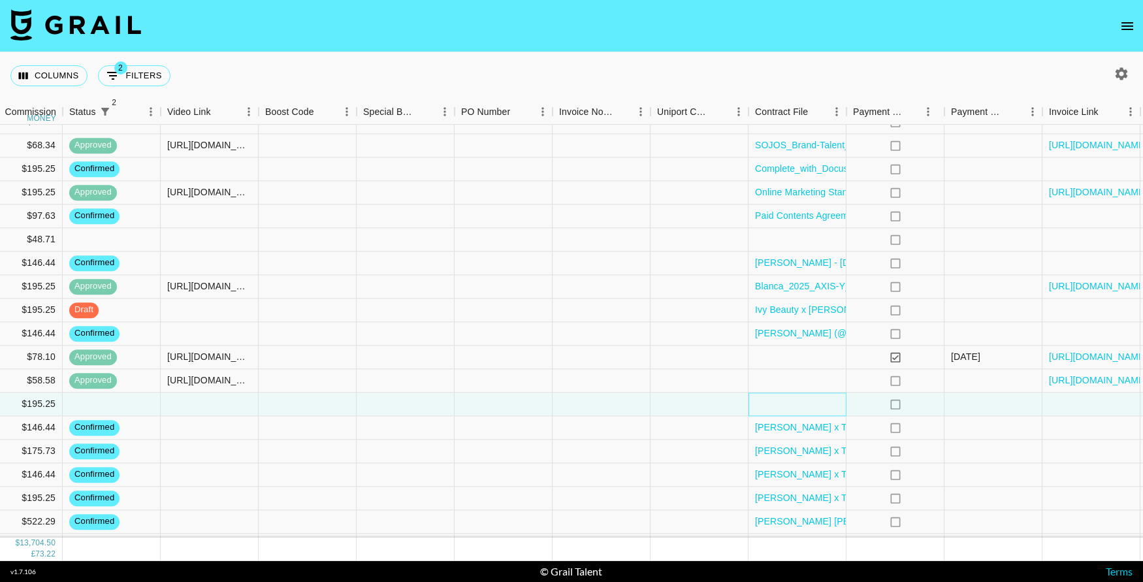
click at [812, 405] on div at bounding box center [797, 404] width 98 height 24
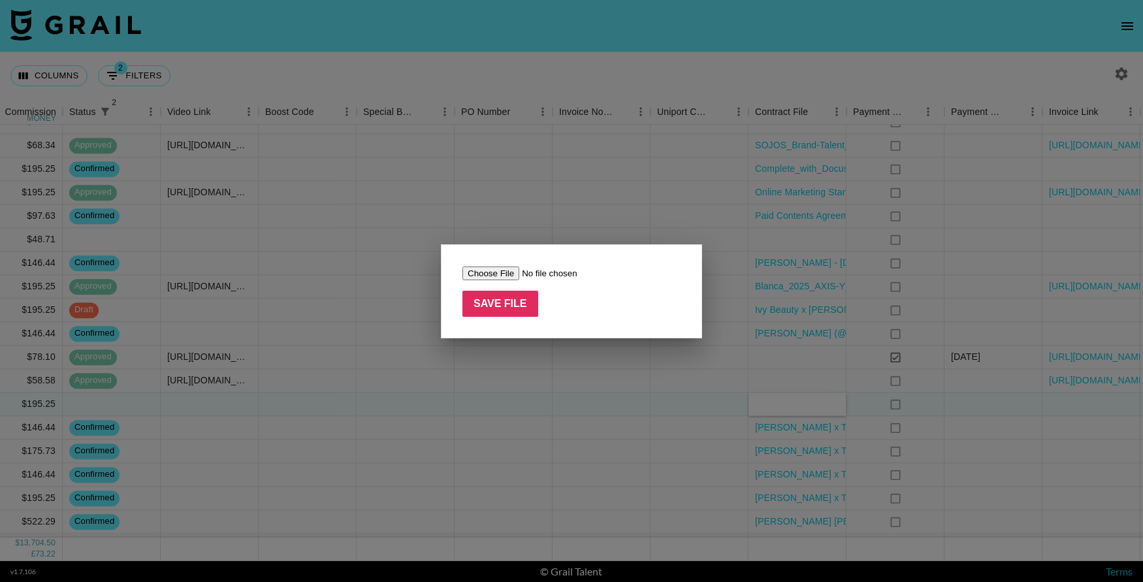
click at [488, 278] on input "file" at bounding box center [544, 273] width 165 height 14
type input "C:\fakepath\[PERSON_NAME] x TNS x Catalo Influencer Agreement - 10_8_25, 3_01 P…"
click at [496, 309] on input "Save File" at bounding box center [500, 304] width 76 height 26
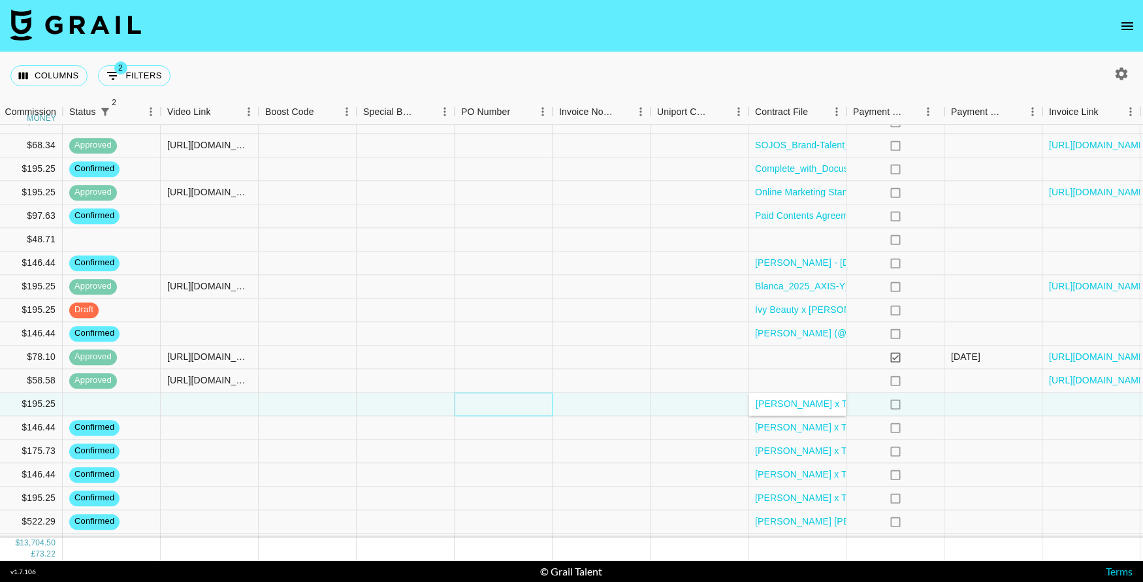
click at [490, 407] on div at bounding box center [503, 404] width 98 height 24
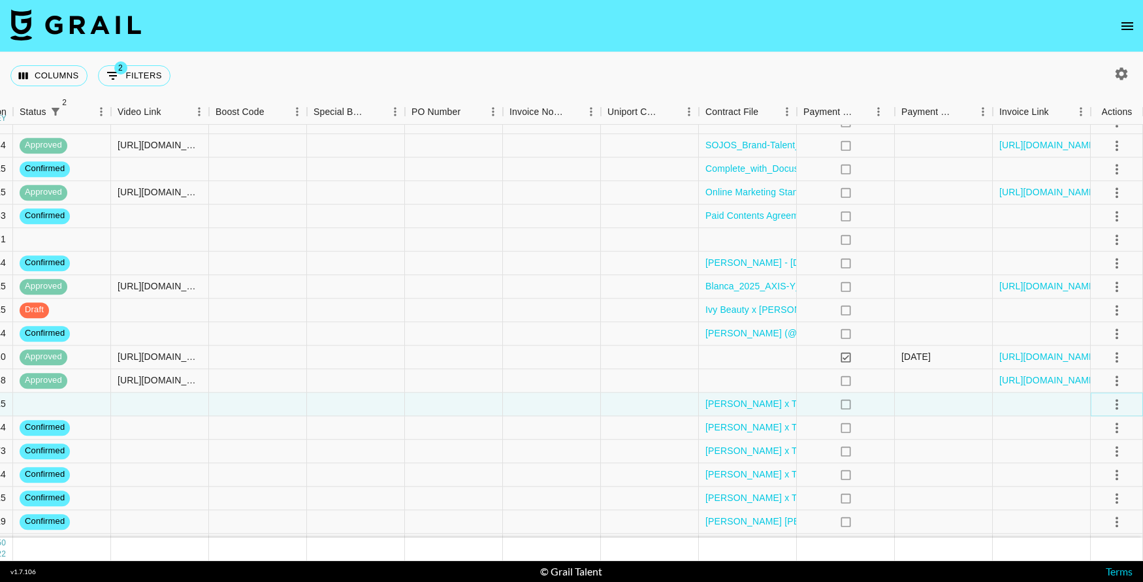
click at [1117, 405] on icon "select merge strategy" at bounding box center [1117, 404] width 16 height 16
click at [1092, 434] on li "Confirm" at bounding box center [1100, 433] width 85 height 24
click at [534, 407] on div at bounding box center [552, 404] width 98 height 24
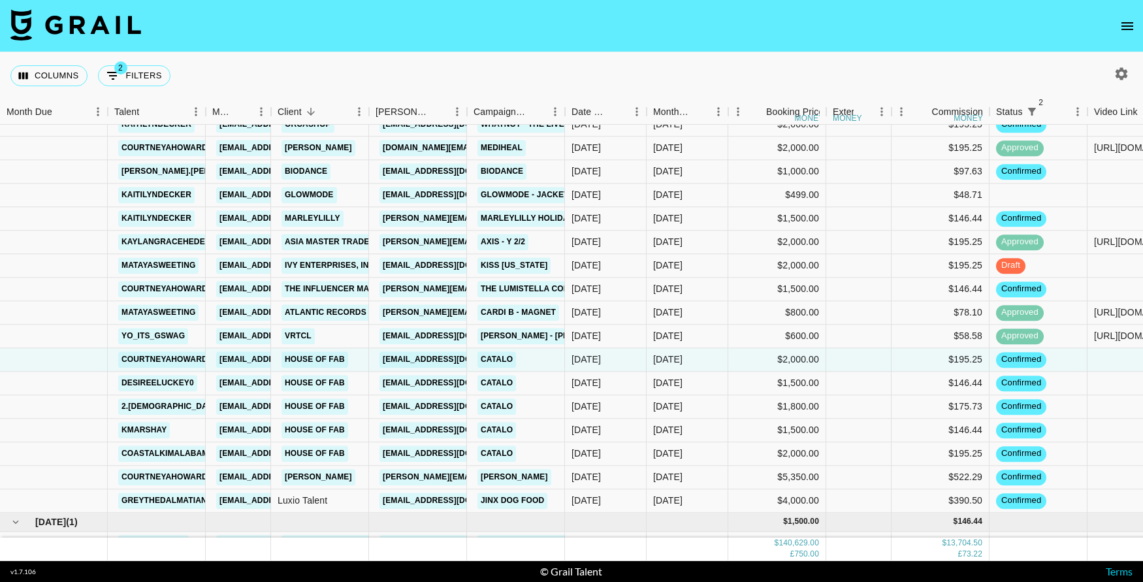
scroll to position [2036, 0]
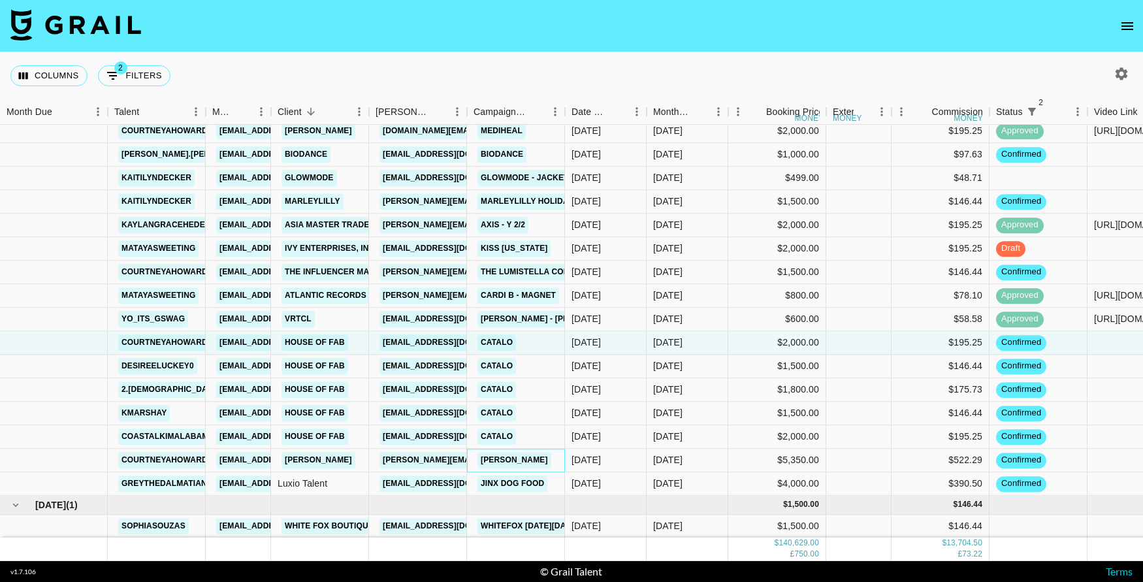
click at [552, 462] on div "[PERSON_NAME]" at bounding box center [516, 461] width 98 height 24
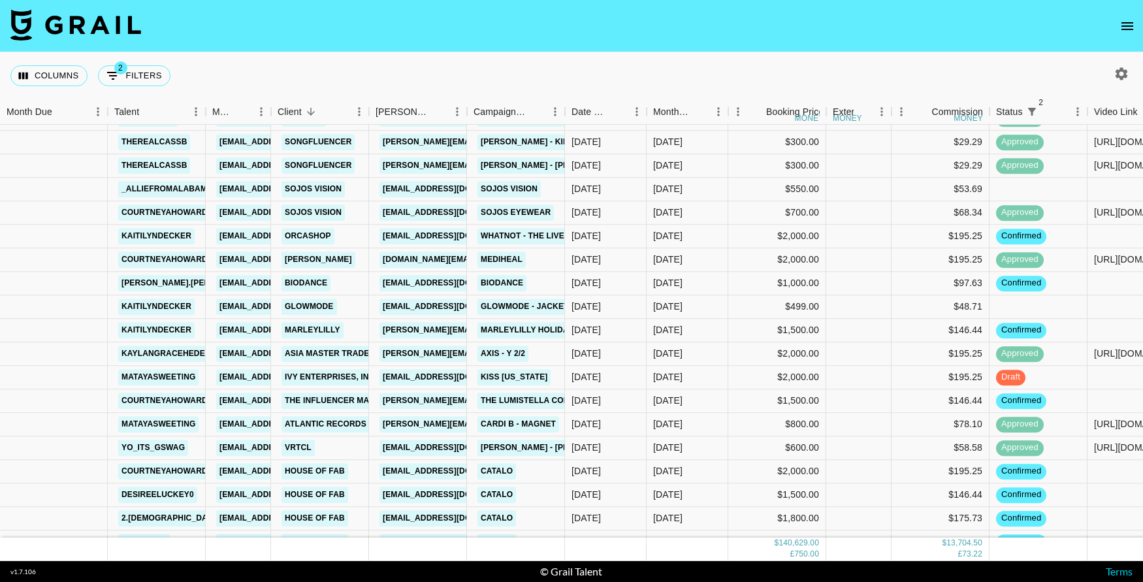
scroll to position [1876, 0]
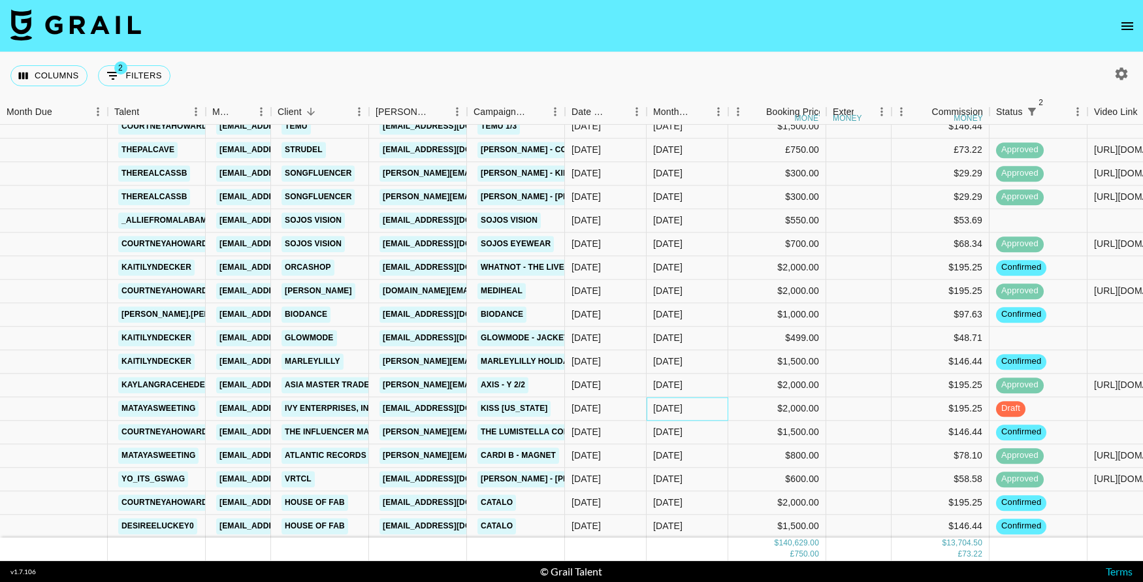
click at [714, 411] on div "[DATE]" at bounding box center [687, 409] width 82 height 24
click at [727, 342] on div "[DATE]" at bounding box center [687, 338] width 82 height 24
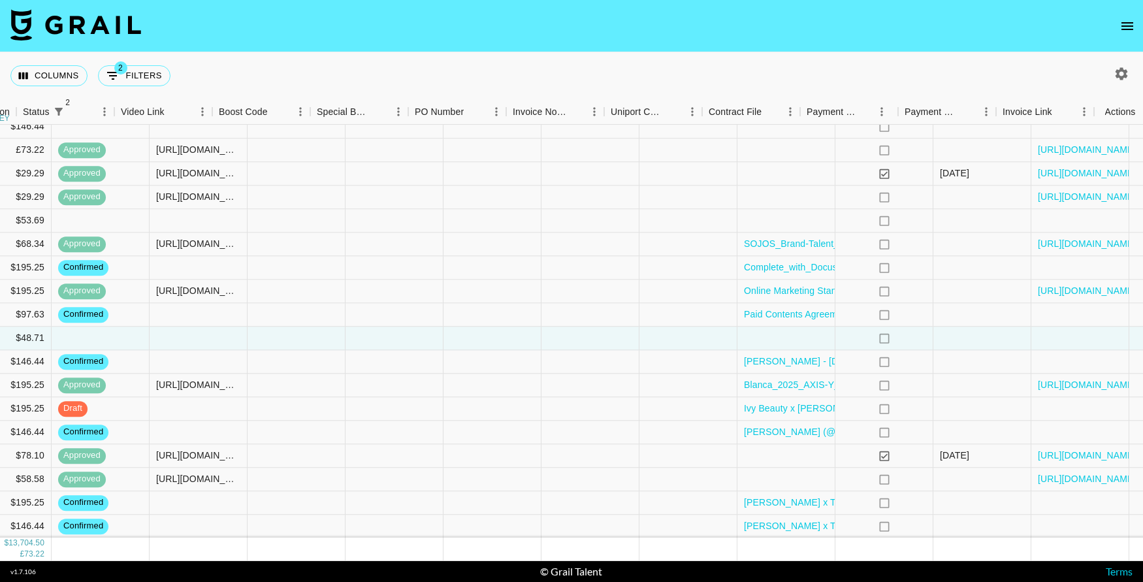
scroll to position [1876, 976]
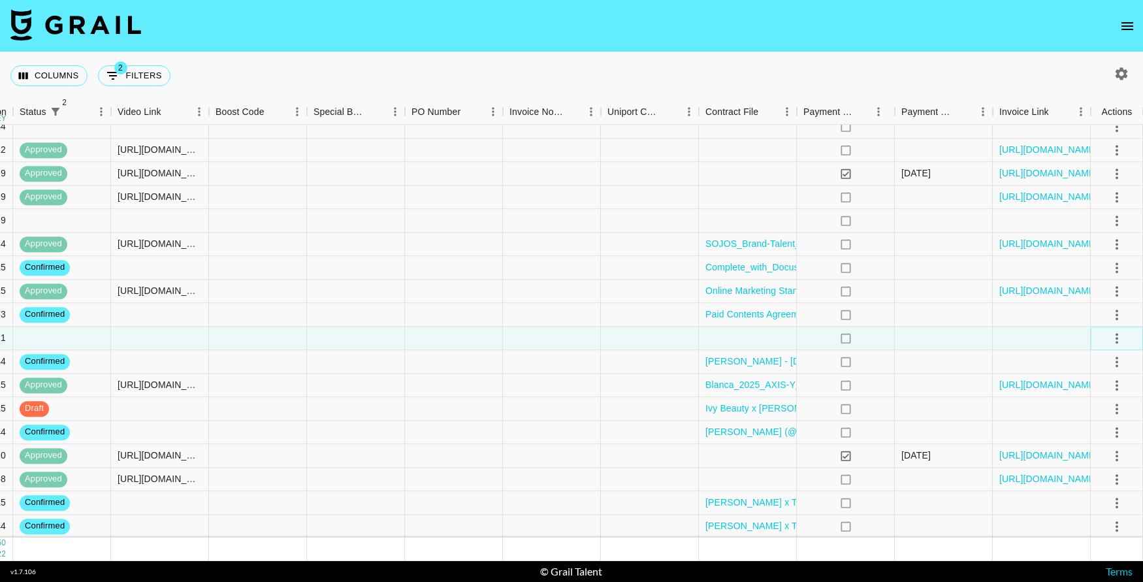
click at [1117, 339] on icon "select merge strategy" at bounding box center [1117, 338] width 16 height 16
click at [759, 338] on div at bounding box center [748, 338] width 98 height 24
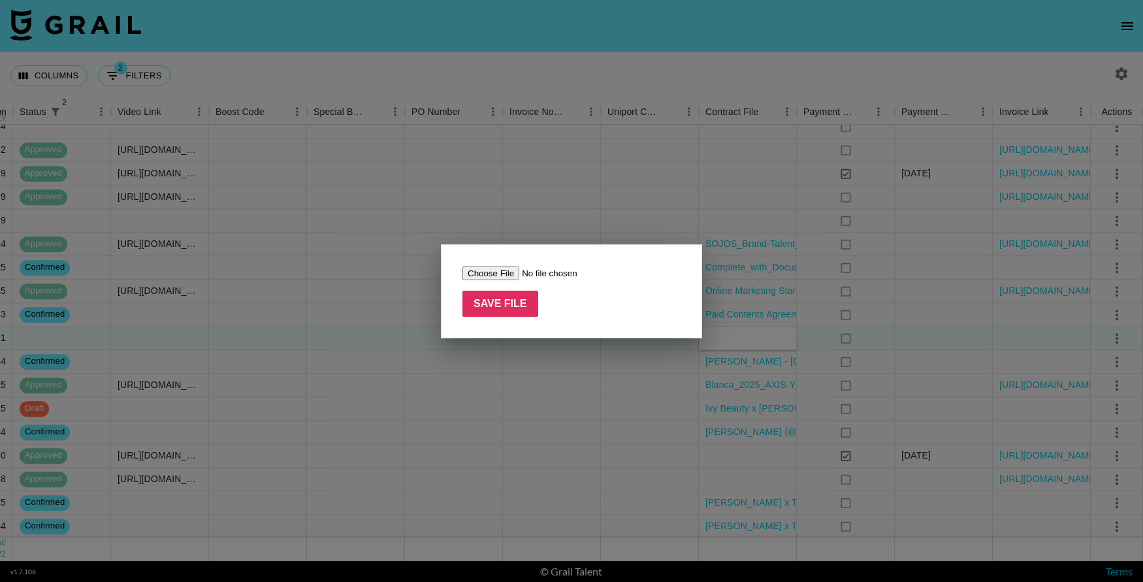
click at [482, 268] on input "file" at bounding box center [544, 273] width 165 height 14
type input "C:\fakepath\Grail Talent Mail - Re_ 💸Paid Collab🧡️with -GLOWMODE([PERSON_NAME])…"
click at [486, 303] on input "Save File" at bounding box center [500, 304] width 76 height 26
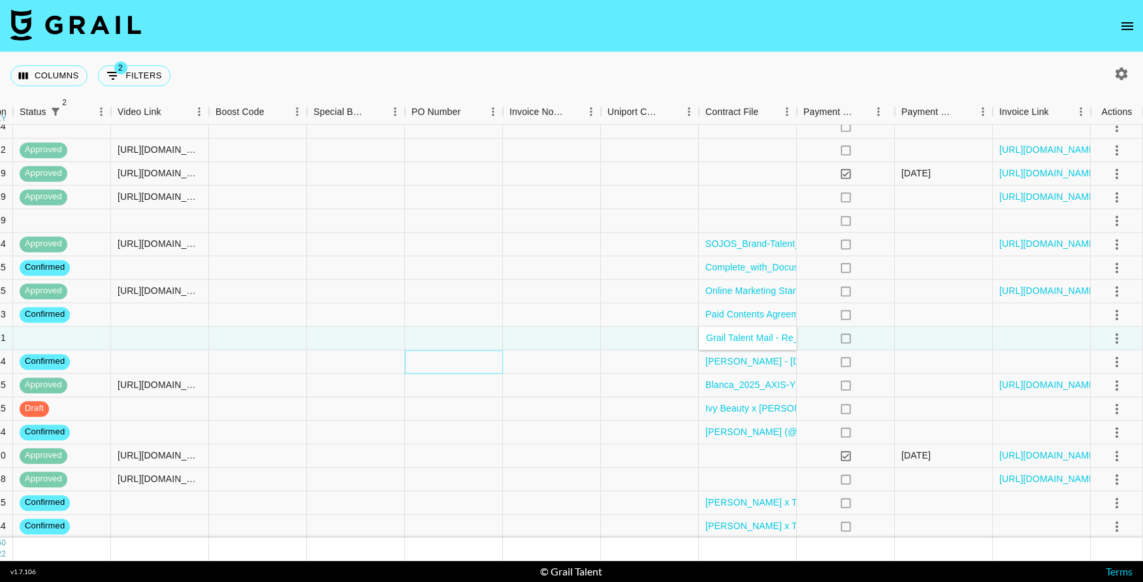
click at [471, 350] on div at bounding box center [454, 362] width 98 height 24
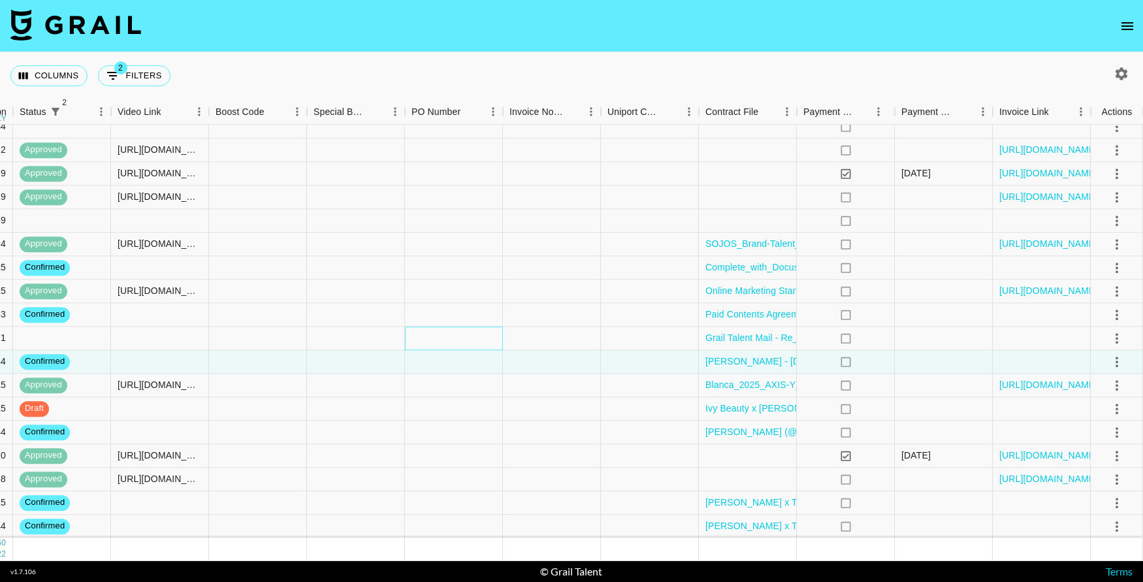
click at [485, 340] on div at bounding box center [454, 338] width 98 height 24
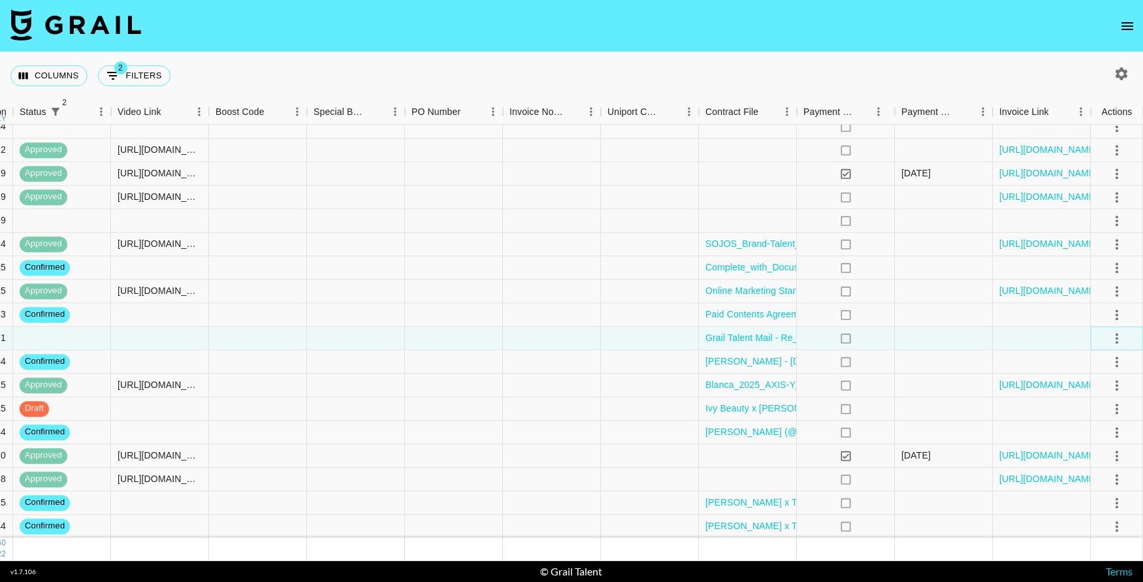
click at [1113, 335] on icon "select merge strategy" at bounding box center [1117, 338] width 16 height 16
click at [1093, 364] on li "Confirm" at bounding box center [1100, 367] width 85 height 24
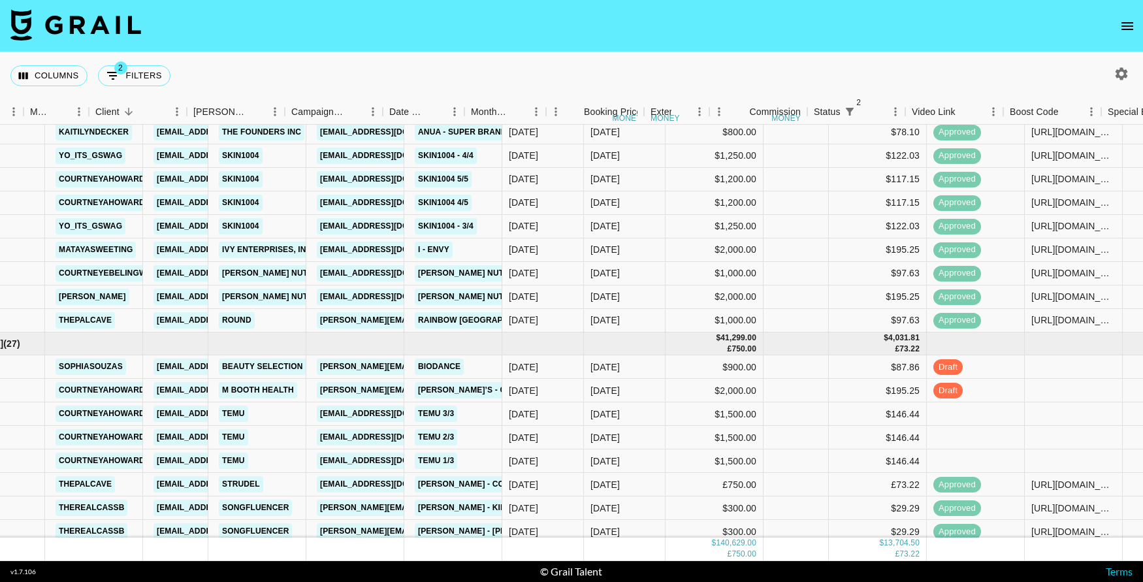
scroll to position [1542, 0]
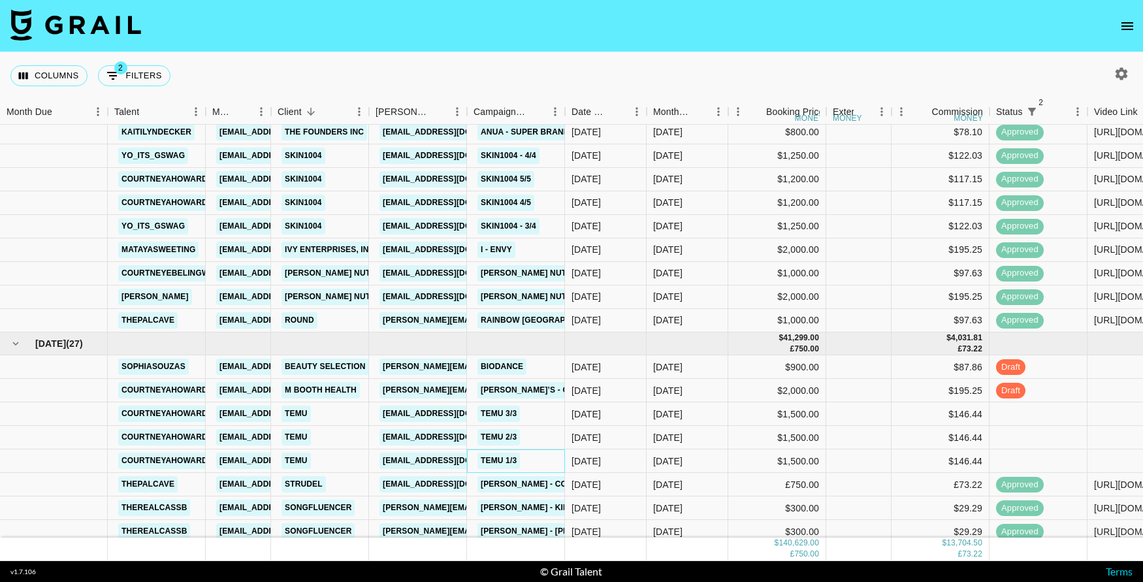
click at [522, 467] on div "TEMU 1/3" at bounding box center [498, 461] width 50 height 24
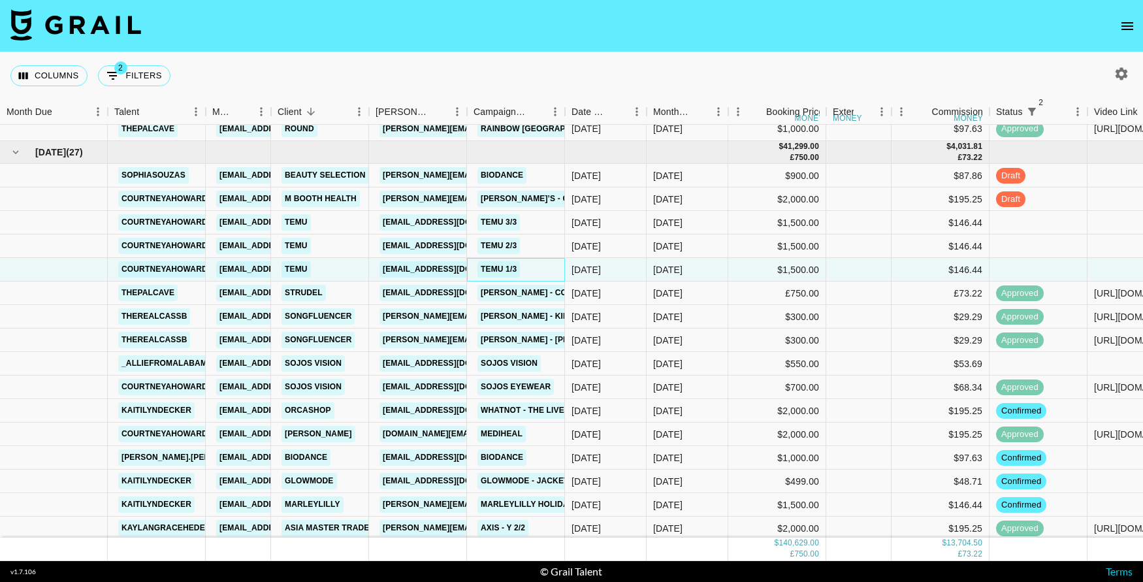
scroll to position [1753, 0]
